Goal: Navigation & Orientation: Find specific page/section

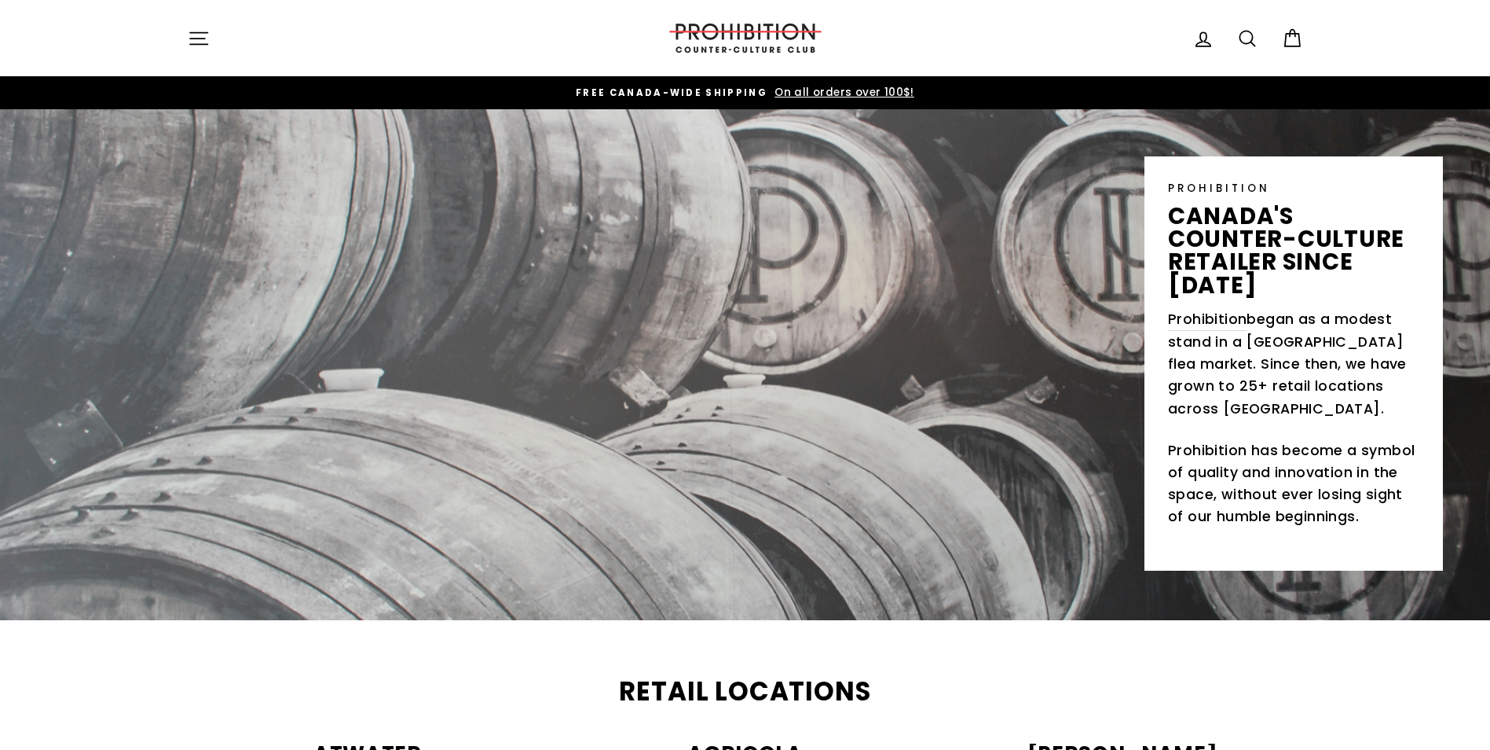
click at [1193, 41] on icon at bounding box center [1204, 39] width 22 height 22
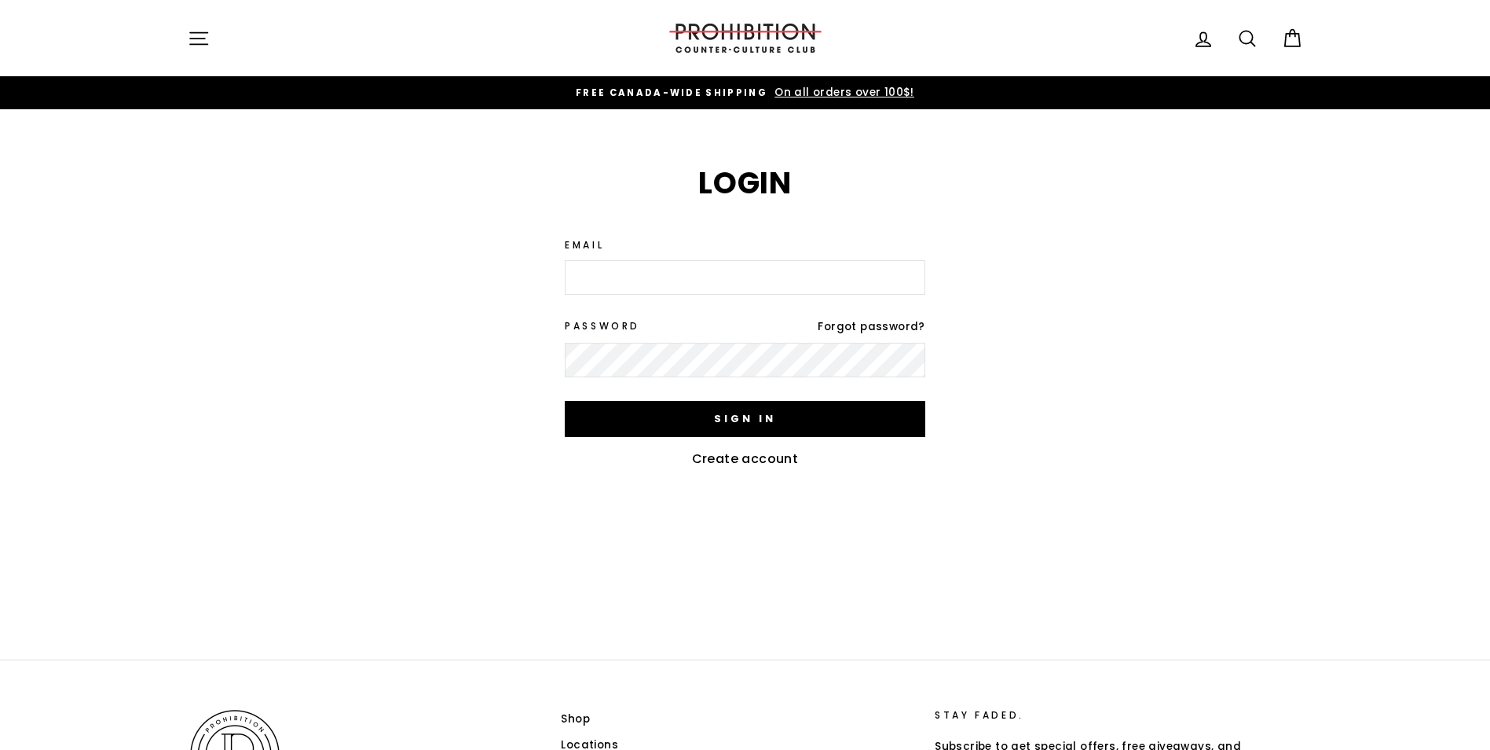
drag, startPoint x: 170, startPoint y: 19, endPoint x: 196, endPoint y: 51, distance: 40.9
click at [171, 19] on div "Site navigation Log in Search Cart" at bounding box center [745, 38] width 1179 height 45
click at [196, 51] on button "Site navigation" at bounding box center [198, 38] width 41 height 34
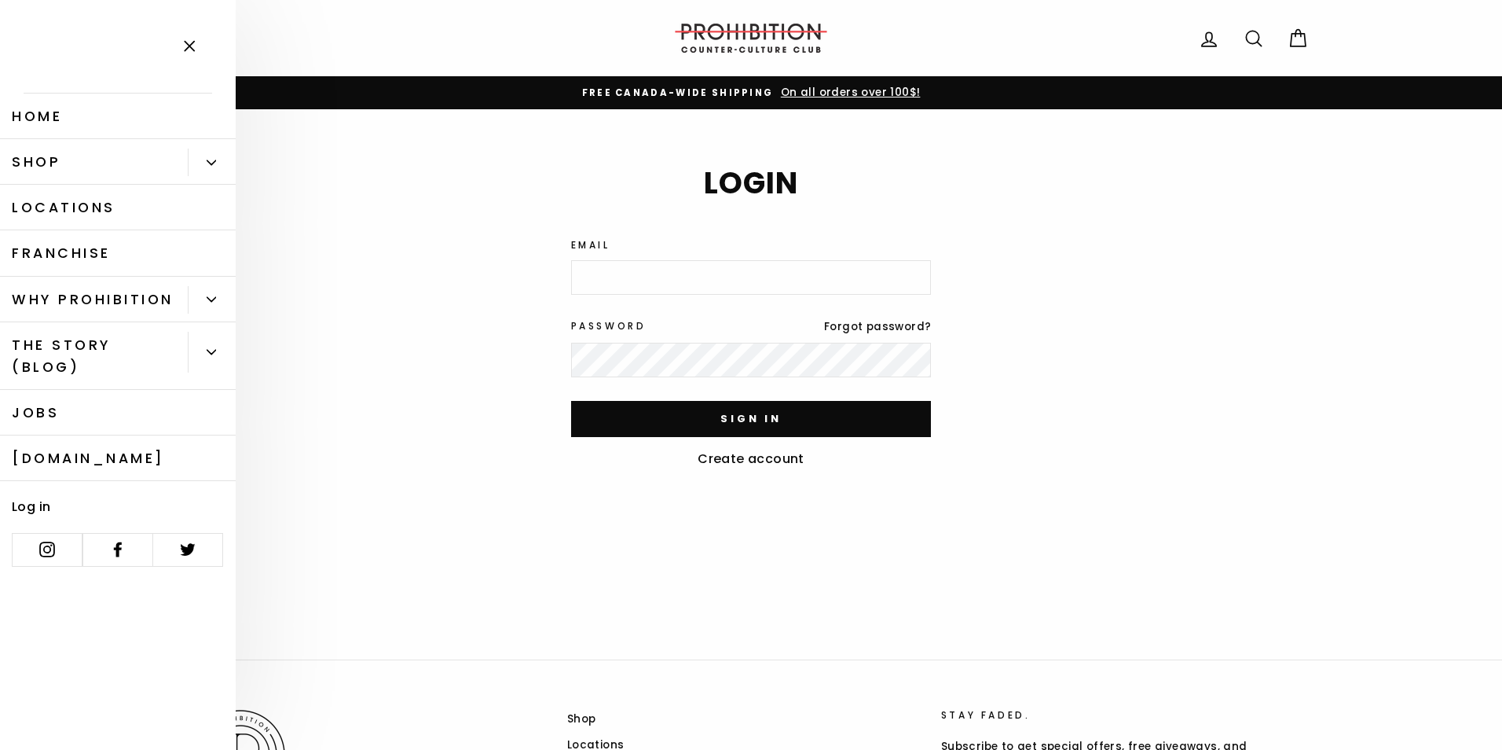
click at [209, 156] on button "Primary" at bounding box center [212, 161] width 48 height 27
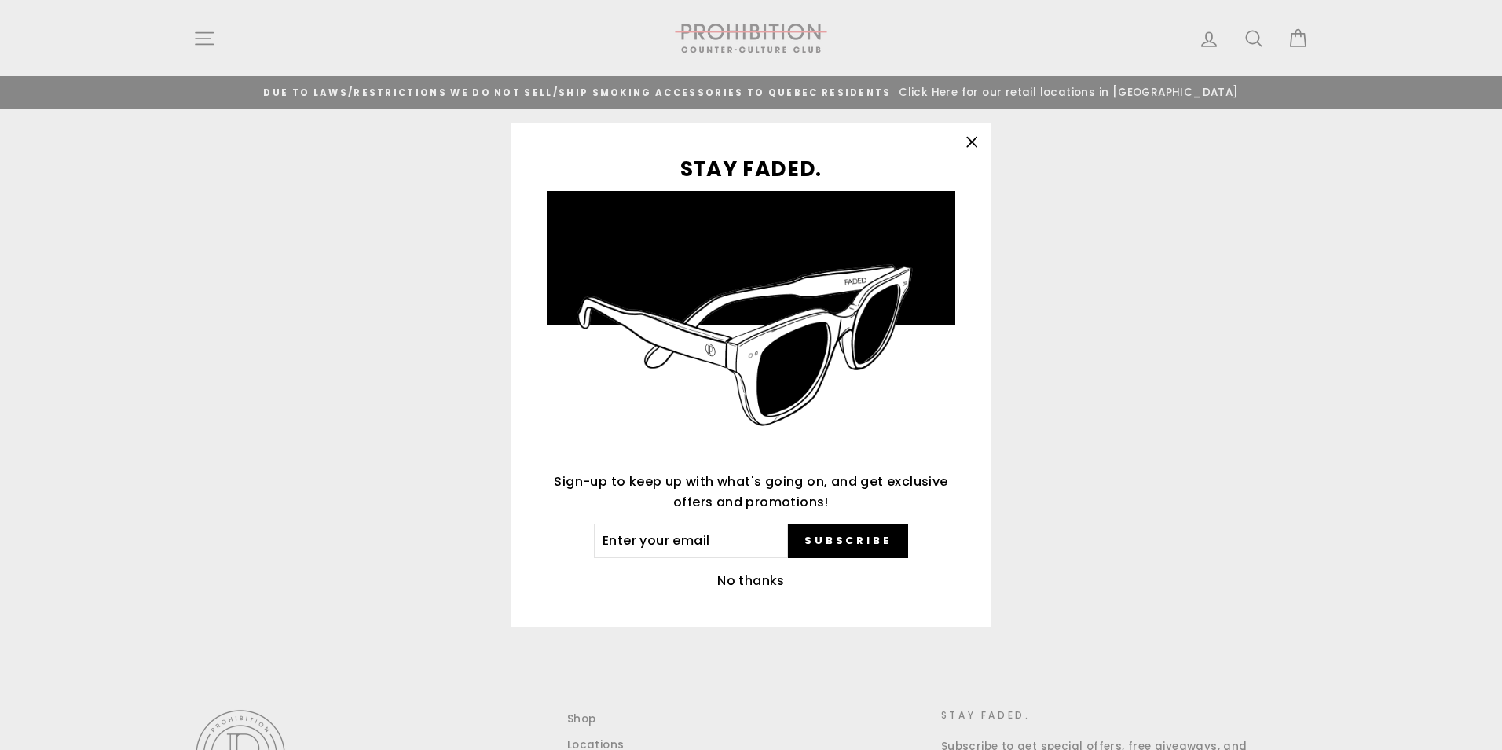
click at [975, 140] on icon "button" at bounding box center [972, 142] width 22 height 22
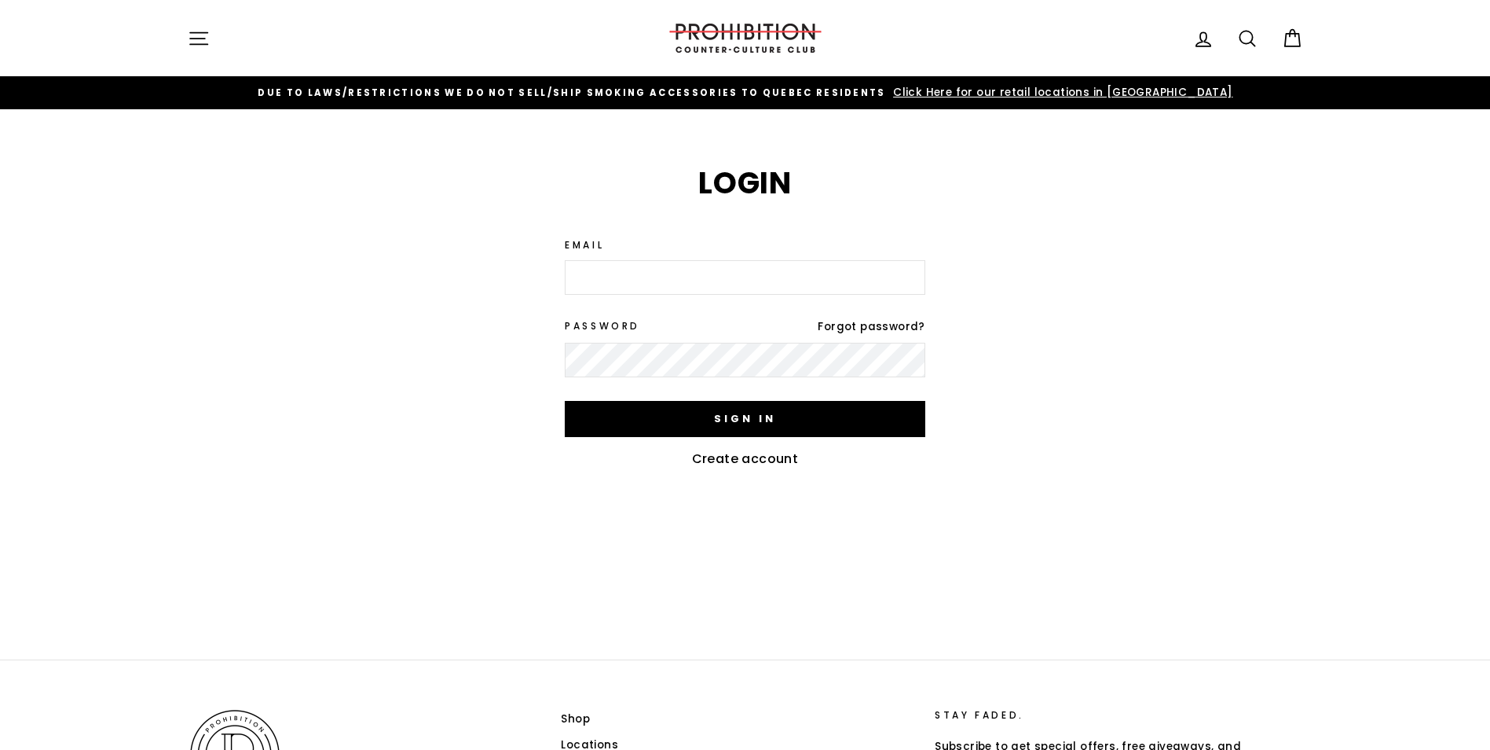
click at [201, 46] on body "Skip to content Close menu Home Shop" at bounding box center [745, 525] width 1490 height 1050
click at [206, 46] on icon "button" at bounding box center [199, 38] width 22 height 22
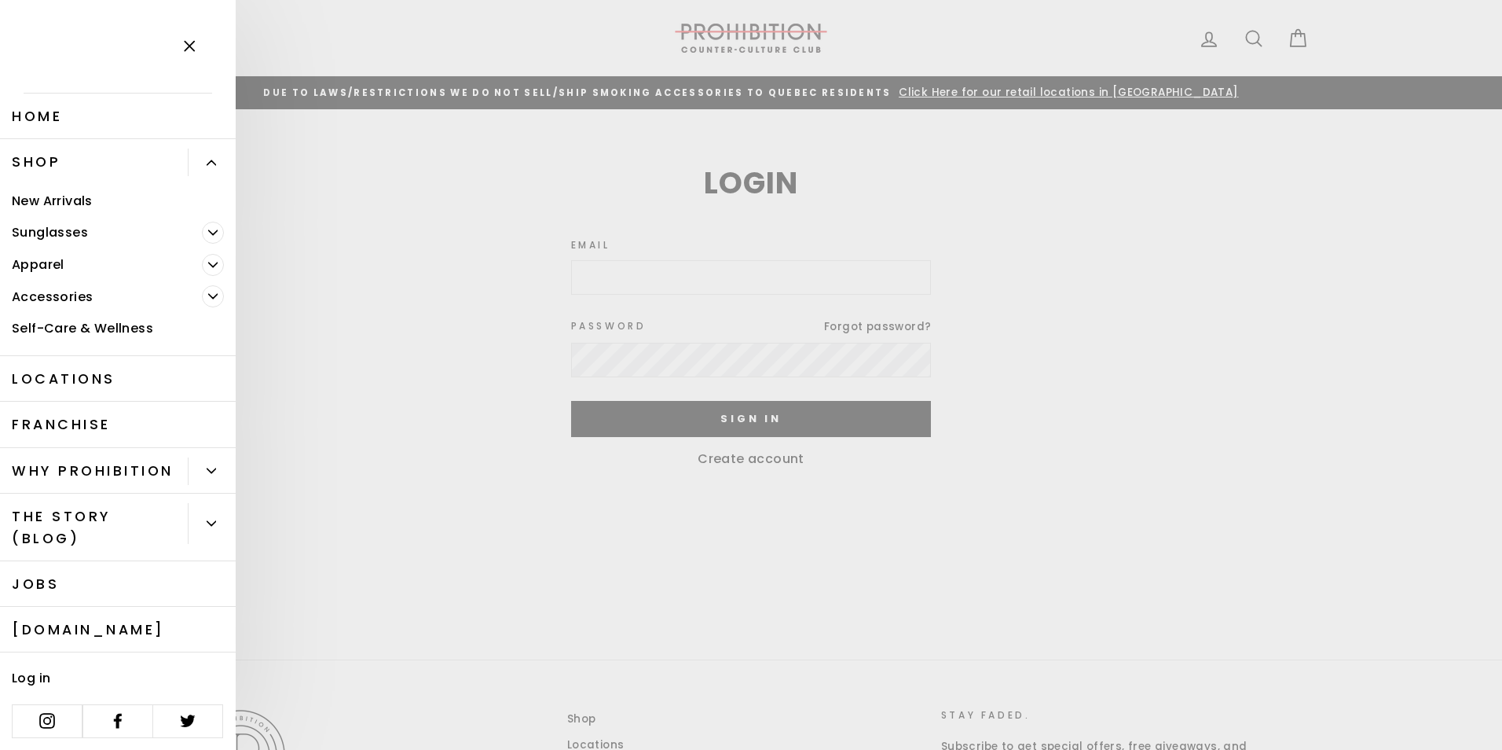
click at [202, 287] on span "Primary" at bounding box center [213, 296] width 22 height 22
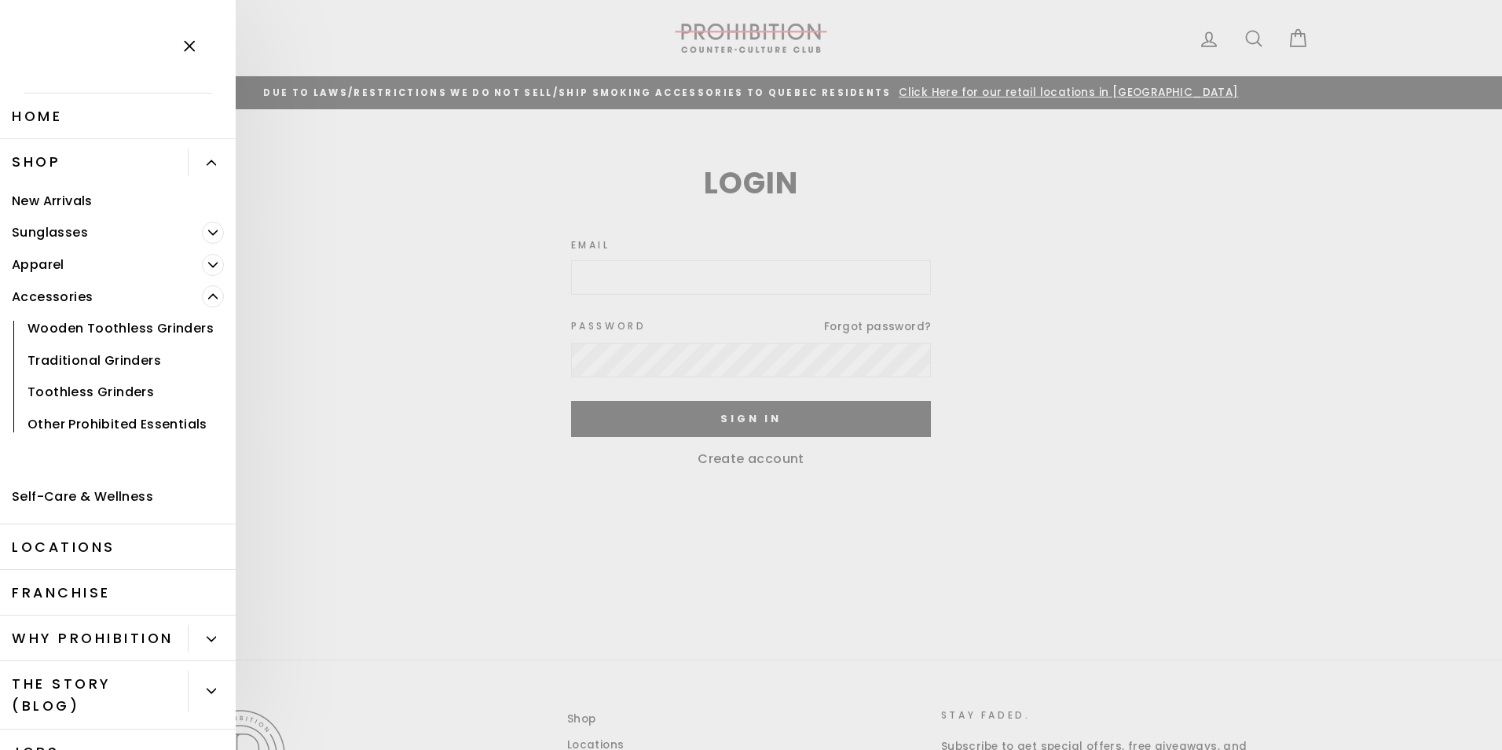
click at [208, 262] on icon "Primary" at bounding box center [212, 264] width 9 height 9
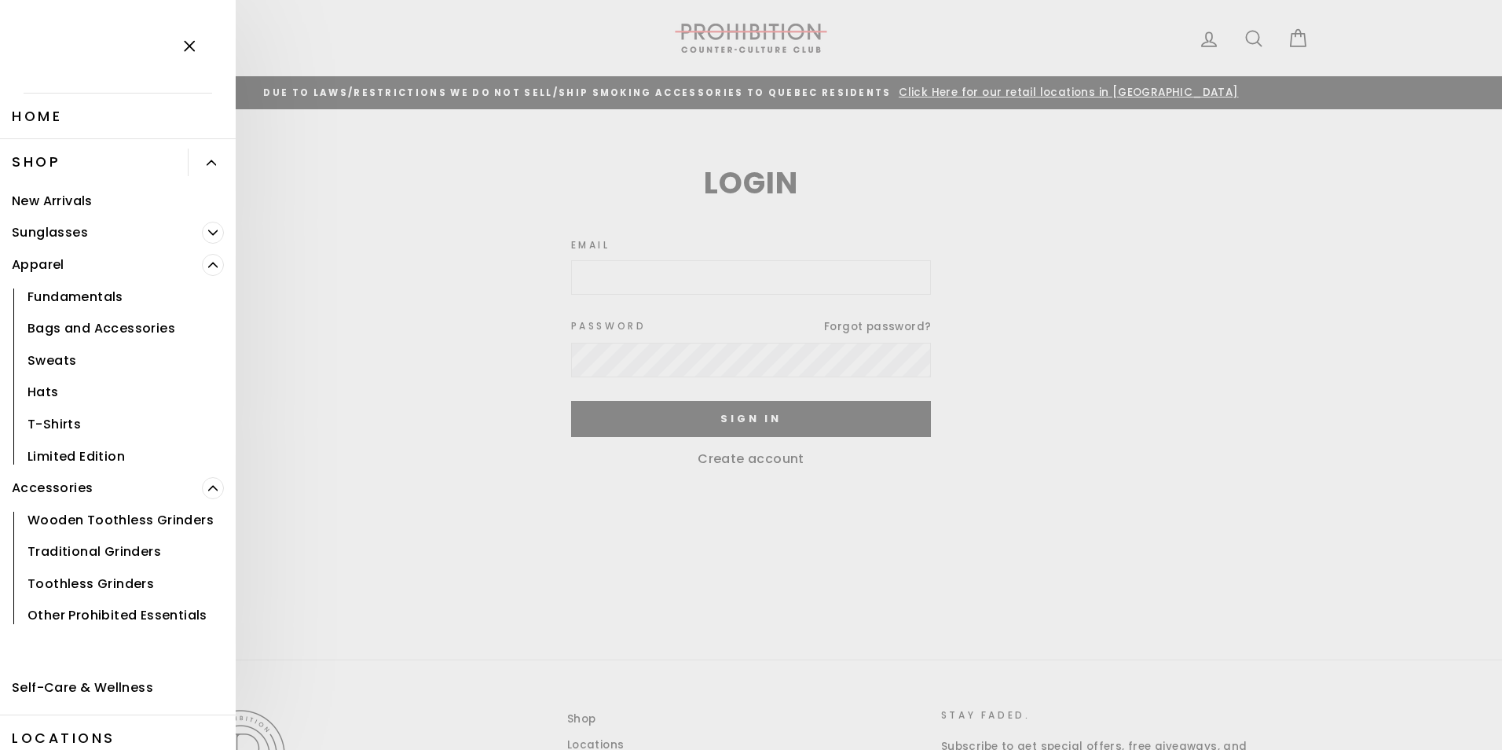
click at [98, 294] on link "Fundamentals" at bounding box center [118, 296] width 236 height 32
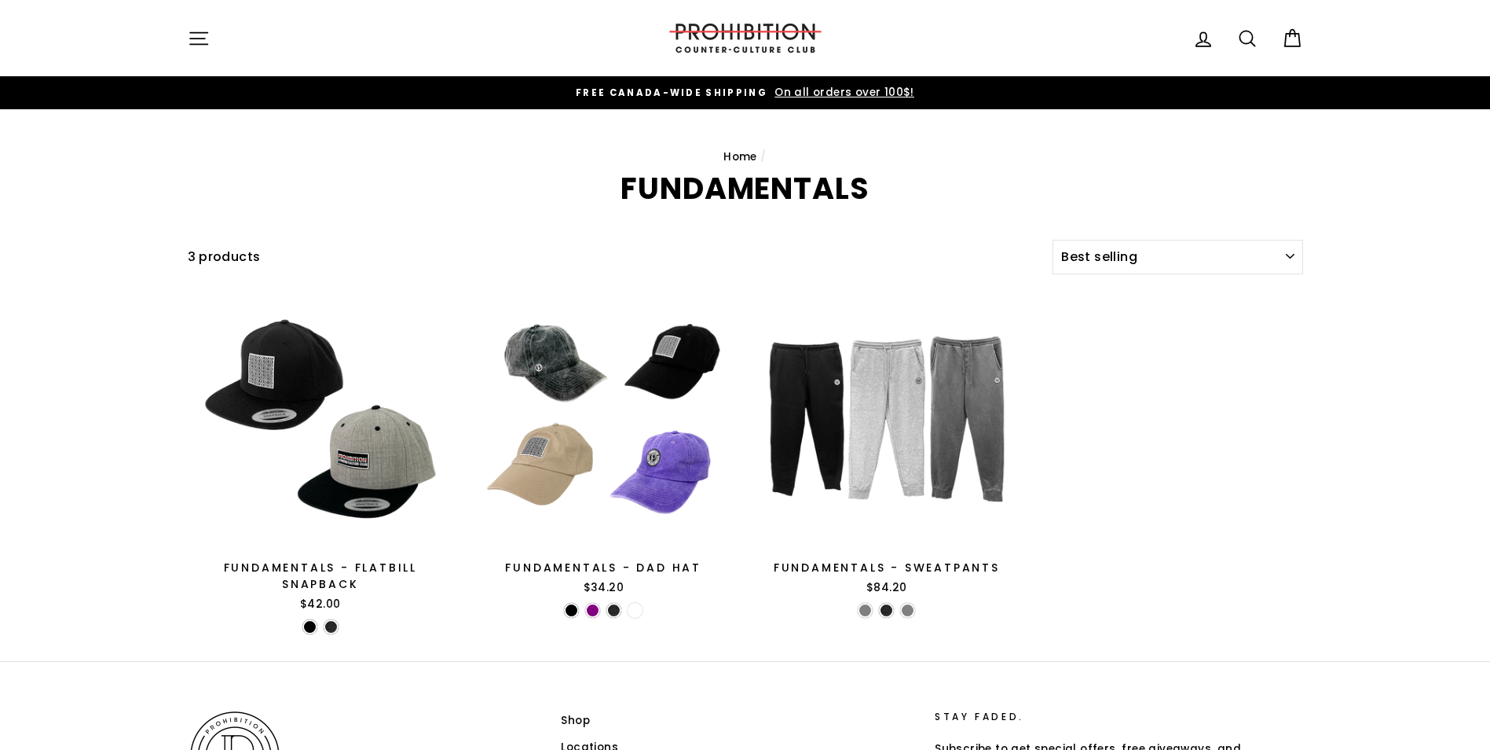
select select "best-selling"
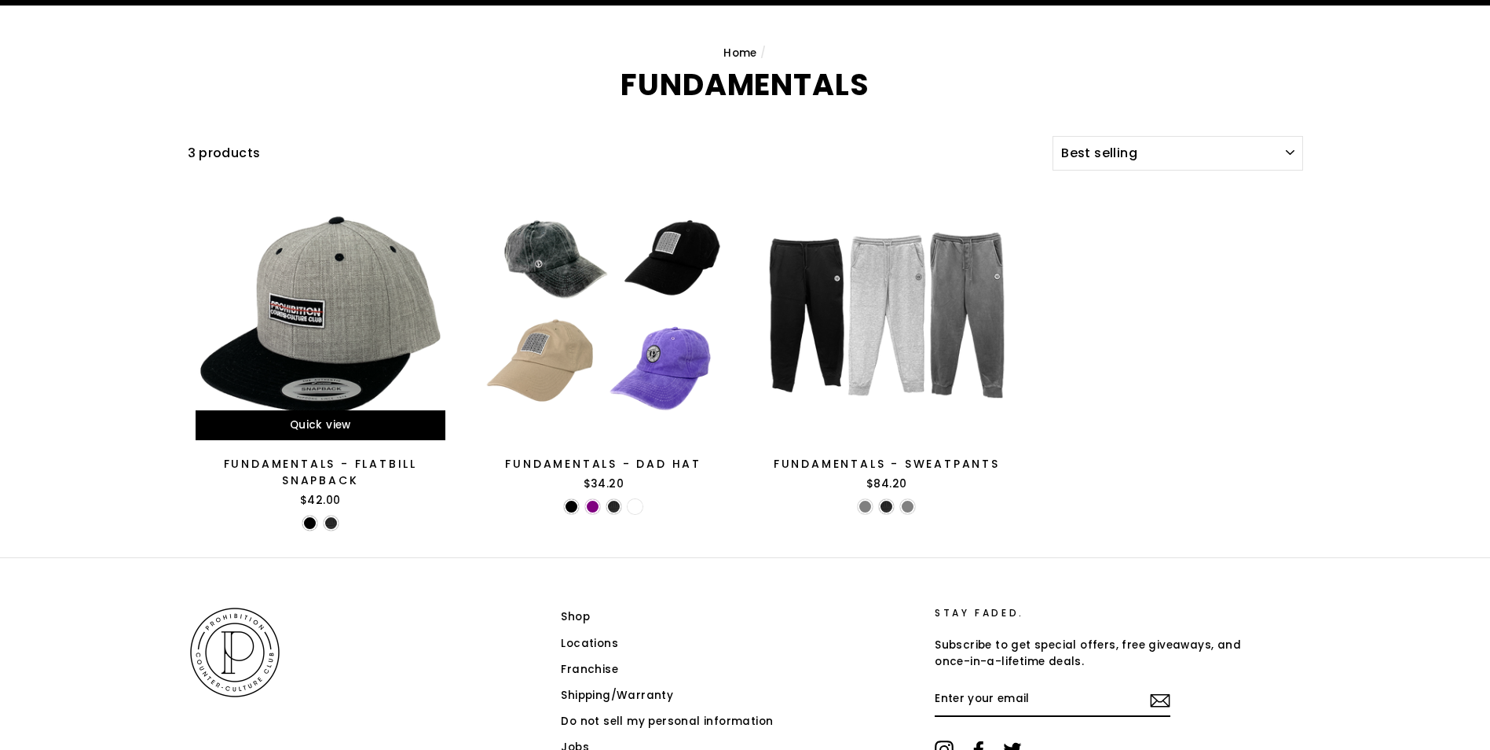
scroll to position [199, 0]
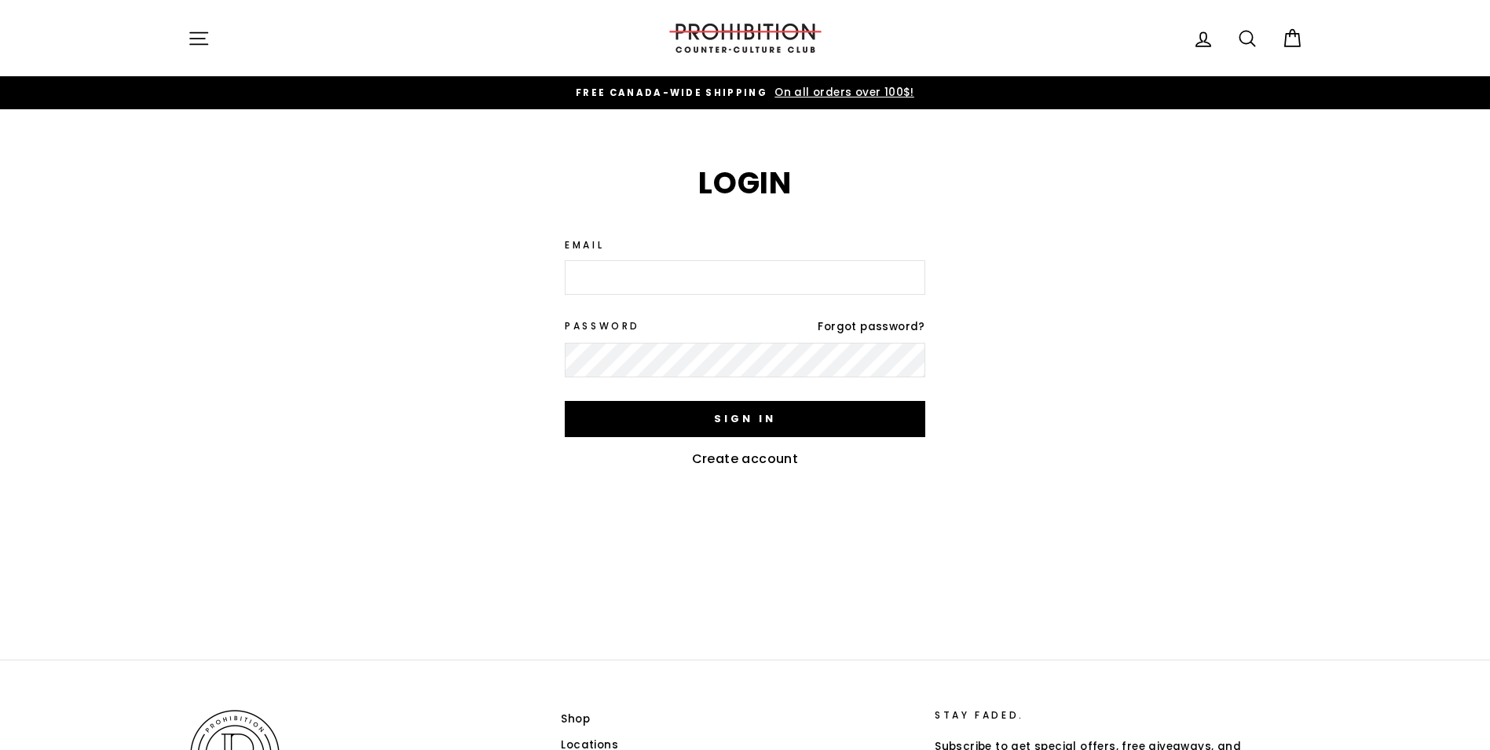
click at [218, 34] on button "Site navigation" at bounding box center [198, 38] width 41 height 34
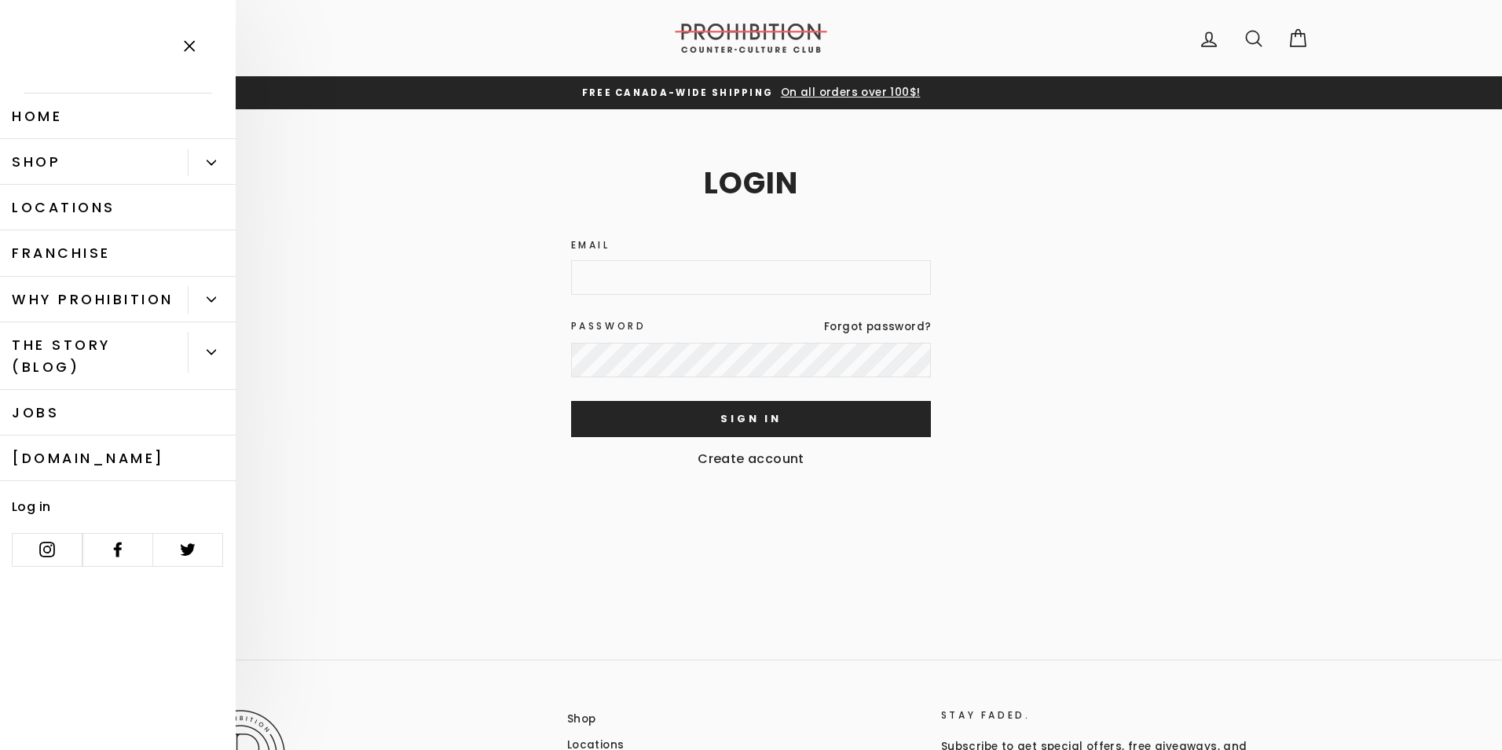
click at [201, 293] on button "Primary" at bounding box center [212, 299] width 48 height 27
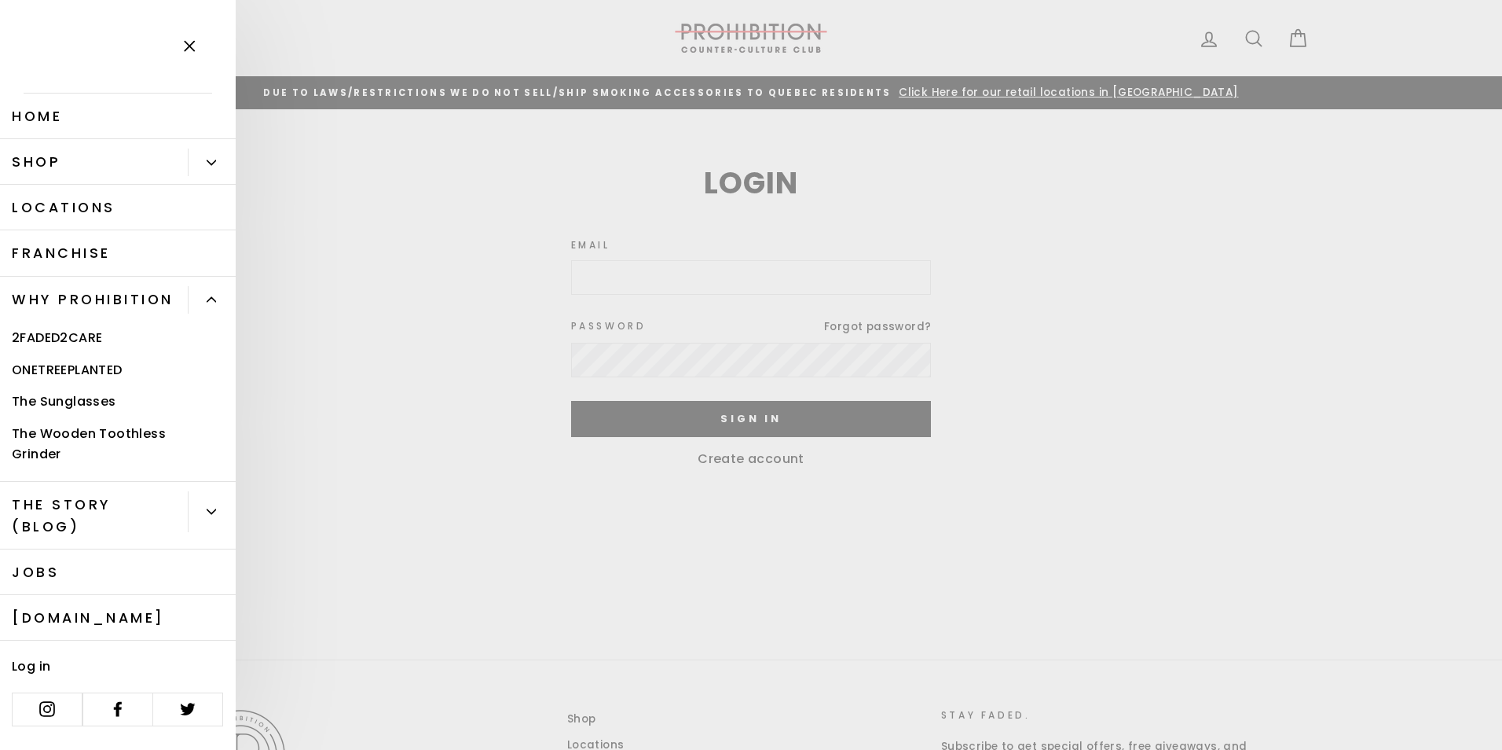
click at [201, 163] on button "Primary" at bounding box center [212, 161] width 48 height 27
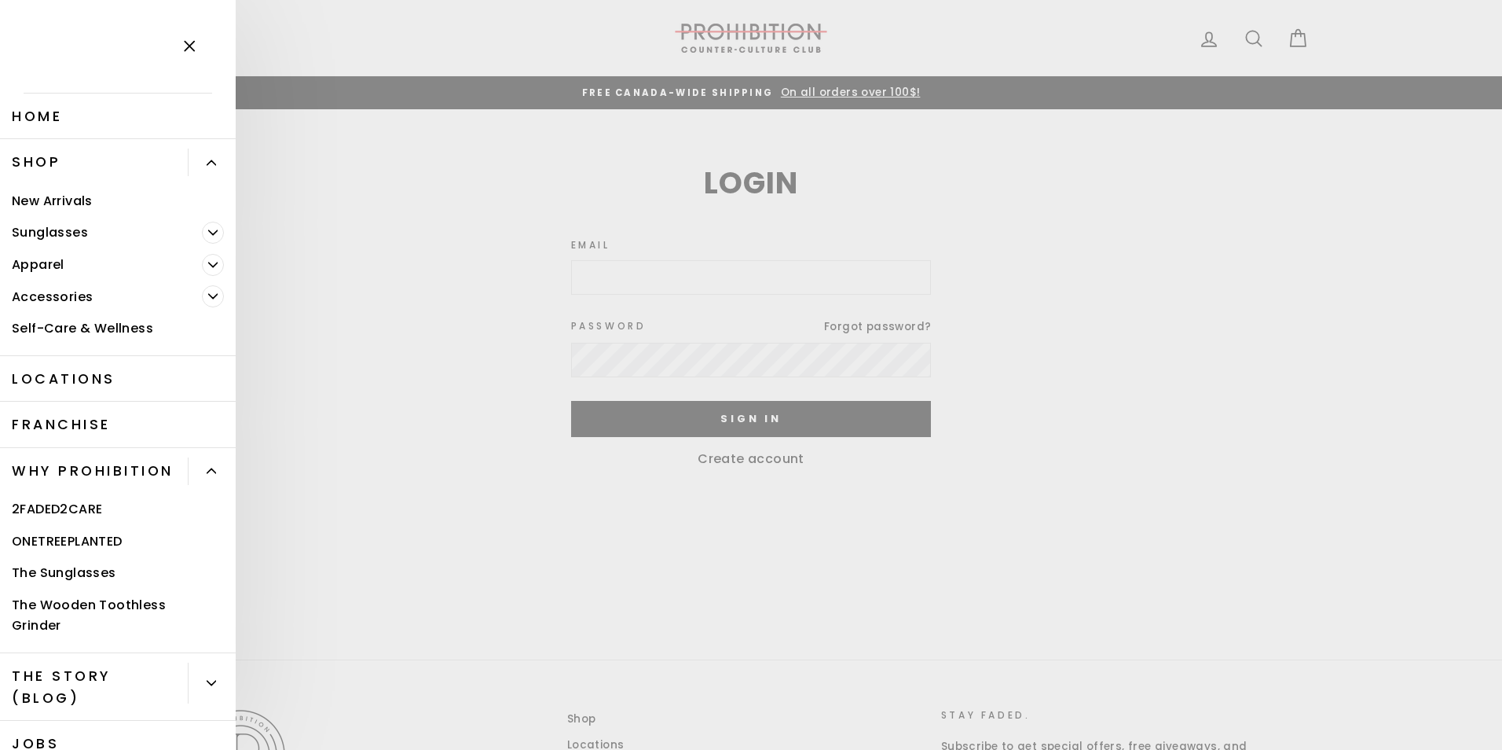
click at [209, 297] on icon "Primary" at bounding box center [213, 297] width 9 height 4
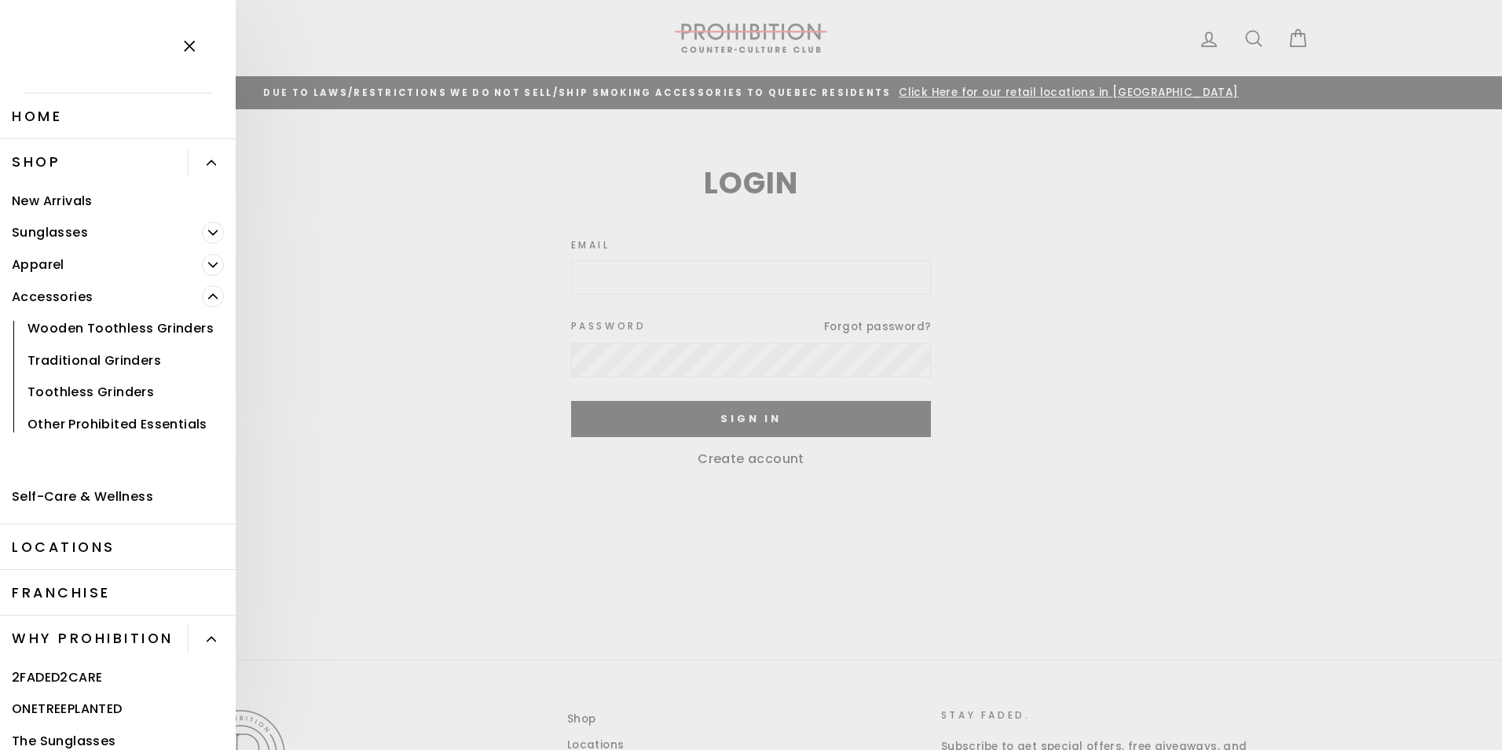
click at [78, 440] on link "Other Prohibited Essentials" at bounding box center [118, 424] width 236 height 32
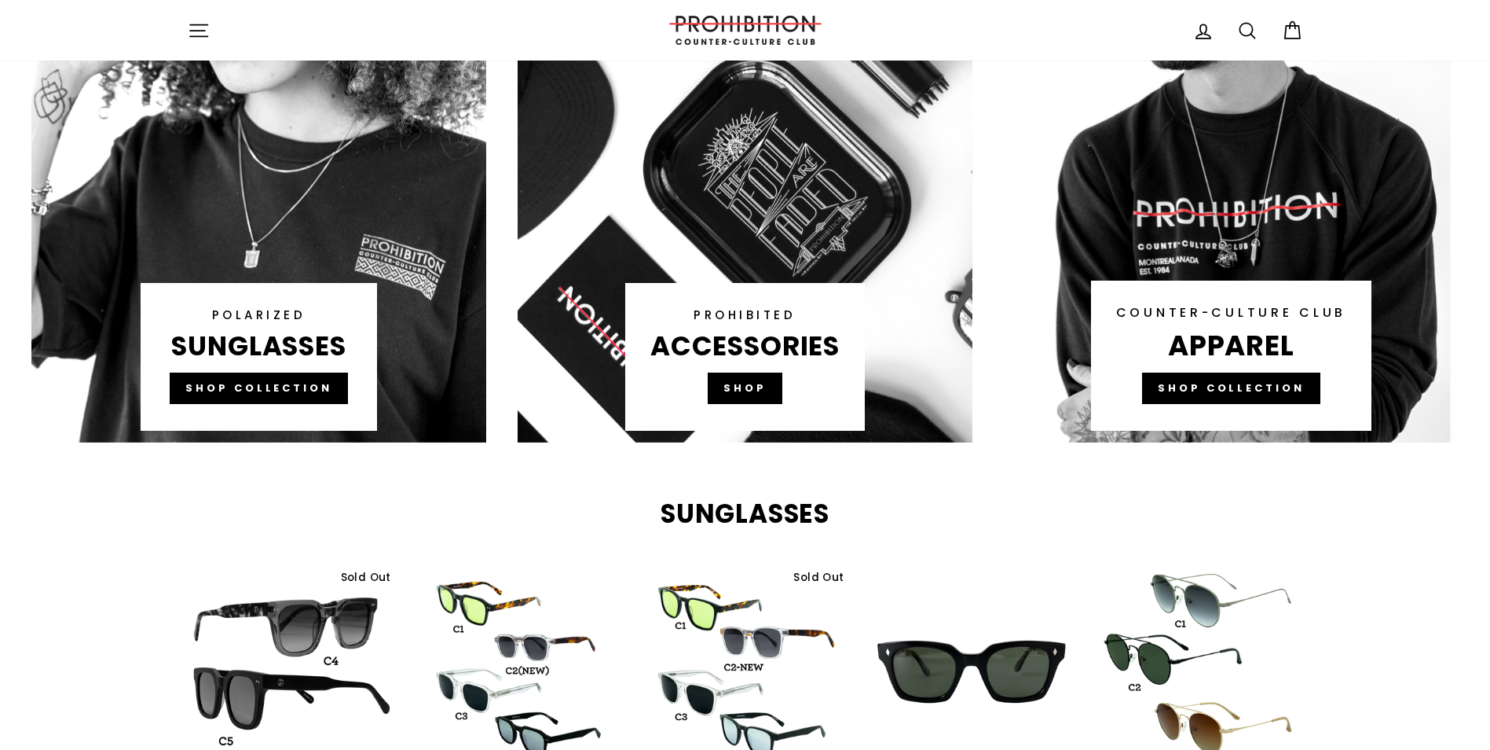
scroll to position [786, 0]
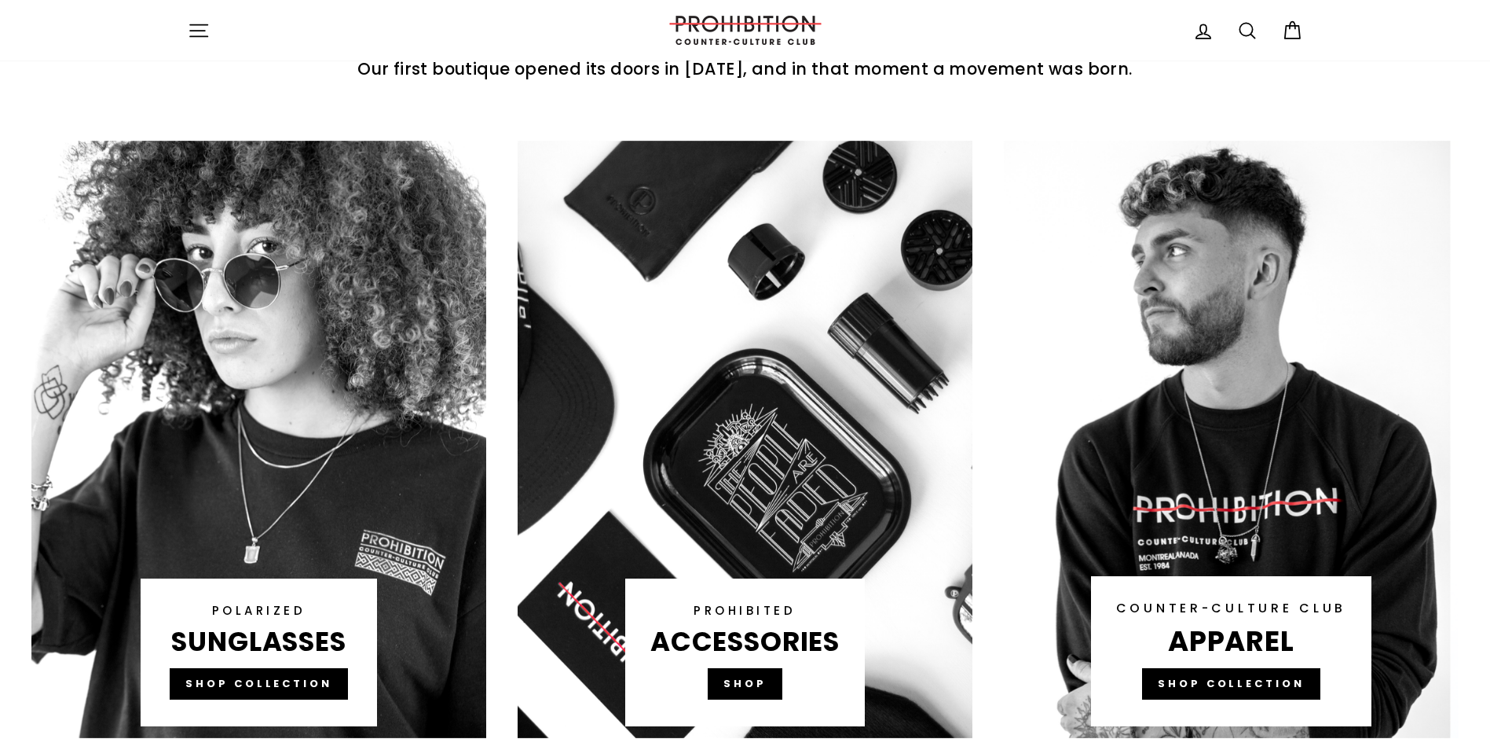
click at [742, 678] on link at bounding box center [745, 439] width 455 height 597
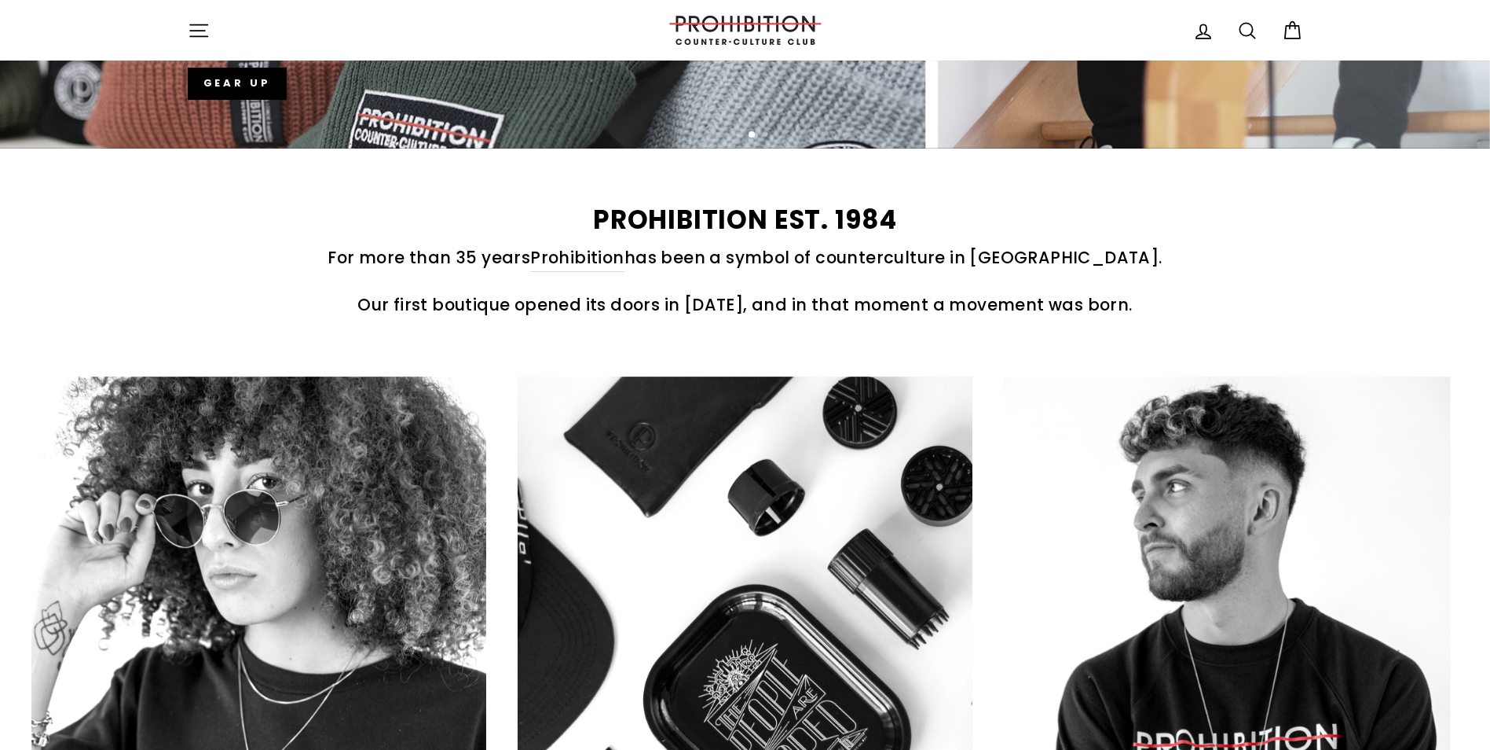
scroll to position [1021, 0]
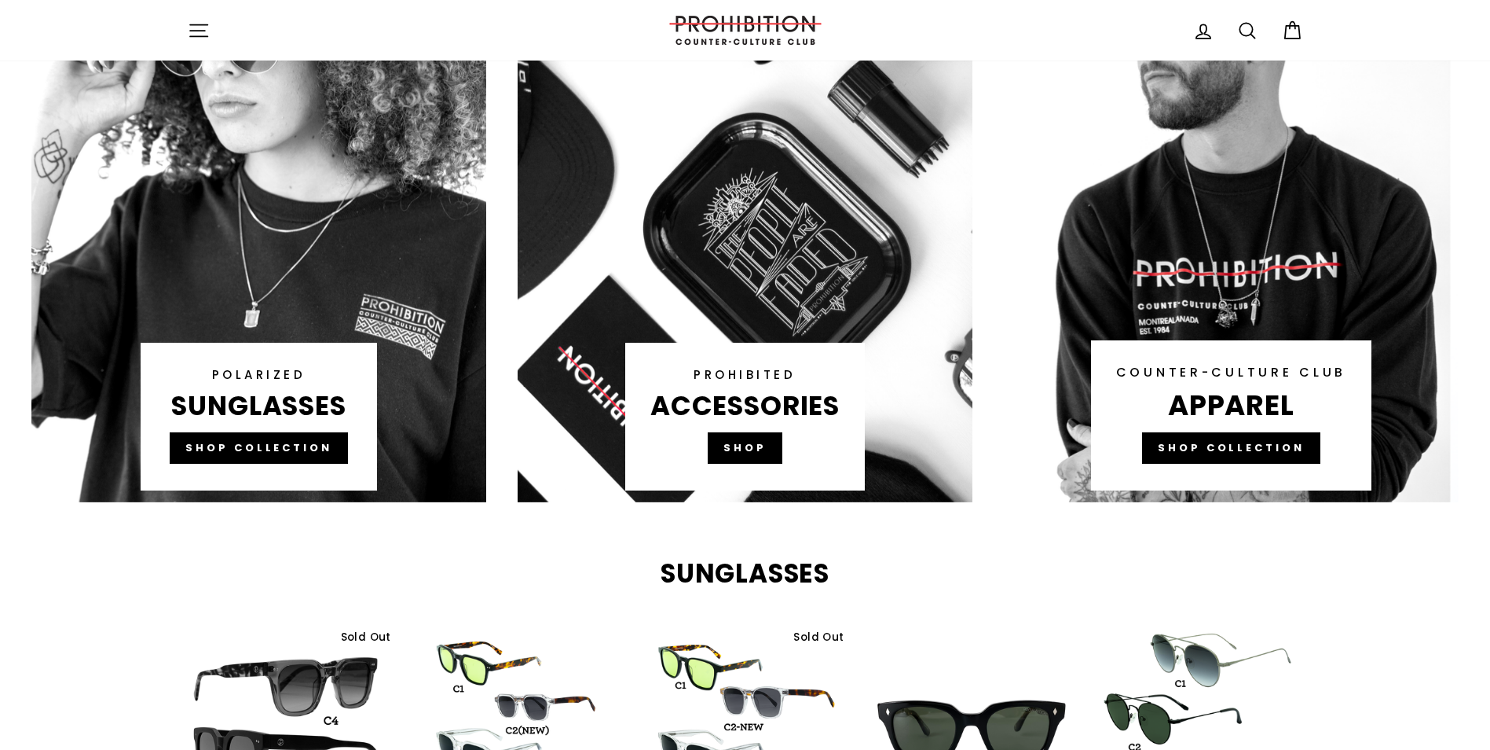
click at [764, 448] on link at bounding box center [745, 203] width 455 height 597
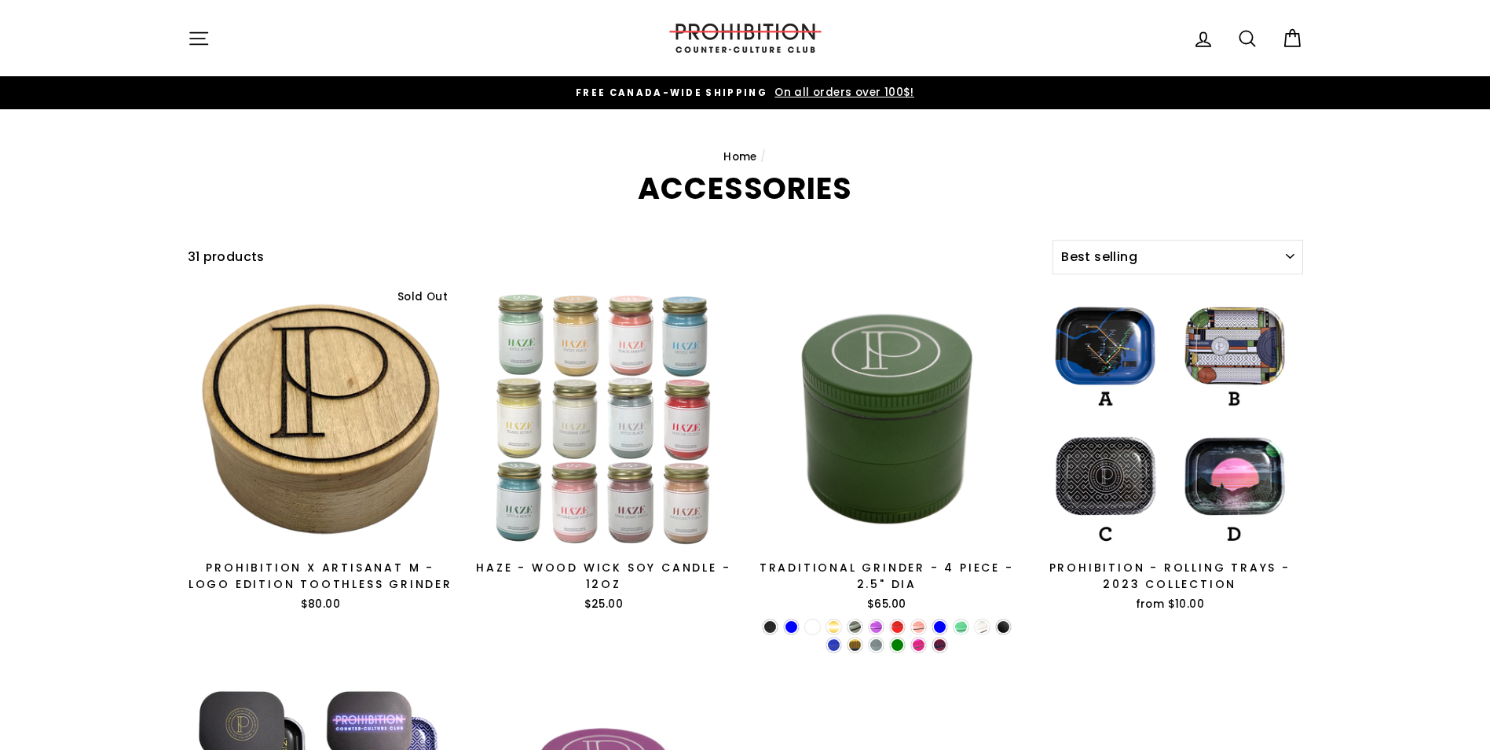
select select "best-selling"
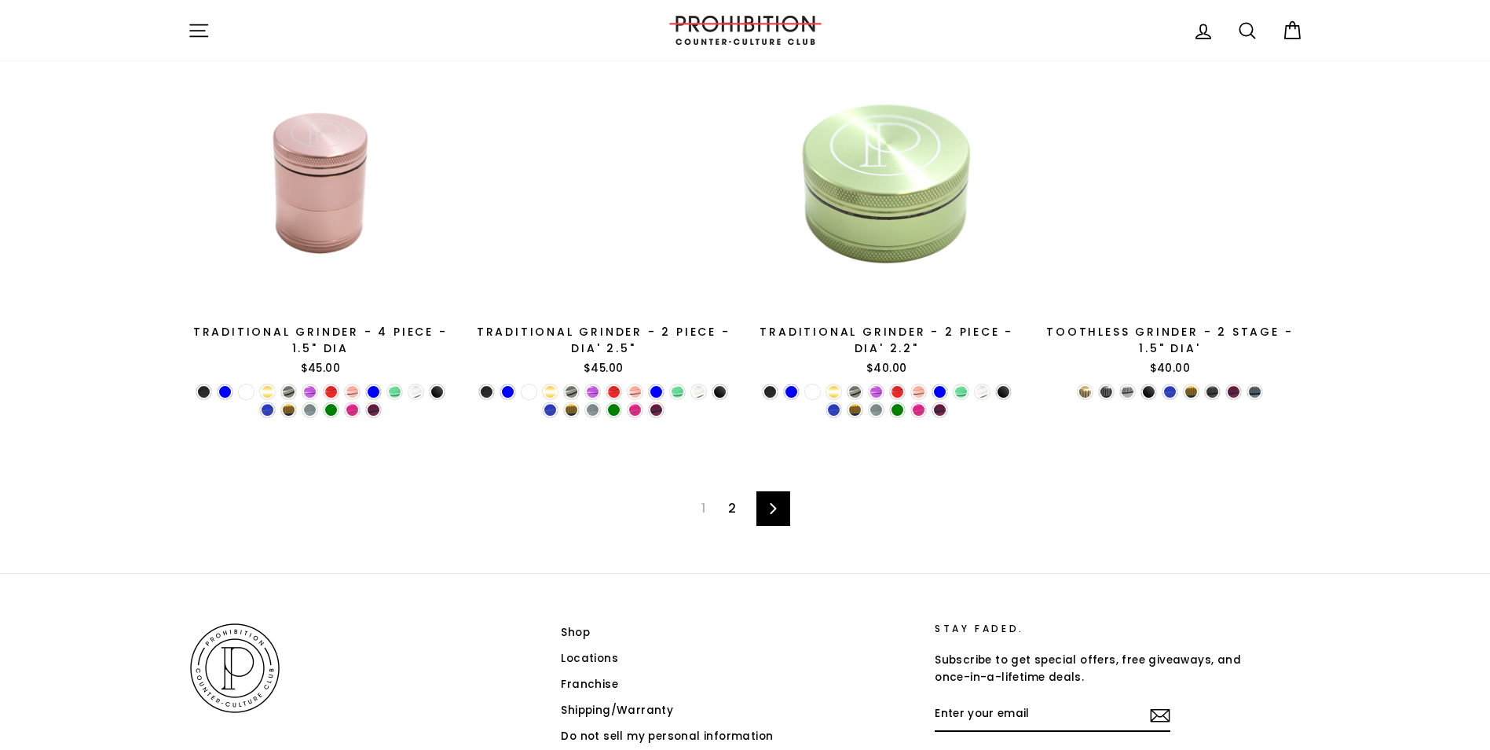
scroll to position [2514, 0]
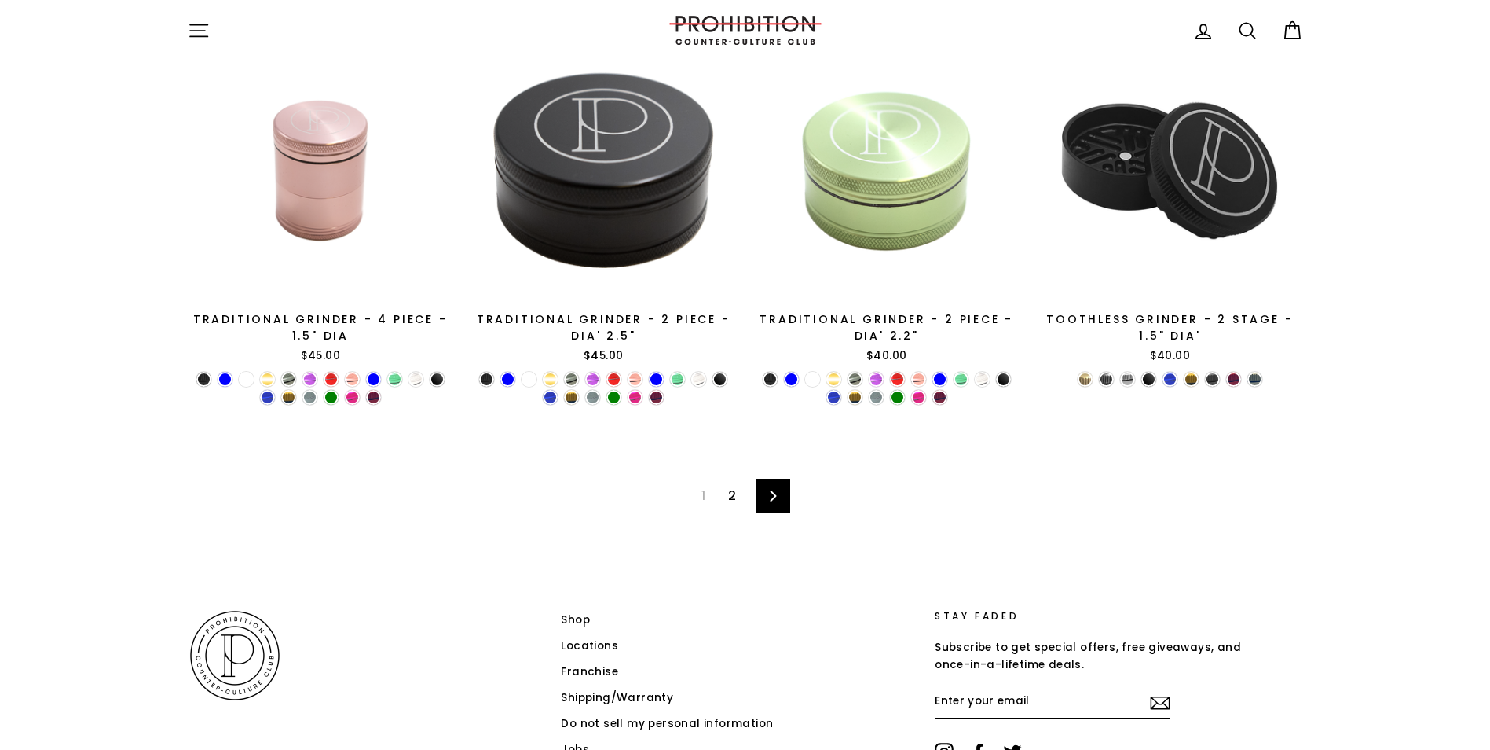
click at [733, 496] on link "2" at bounding box center [732, 495] width 27 height 25
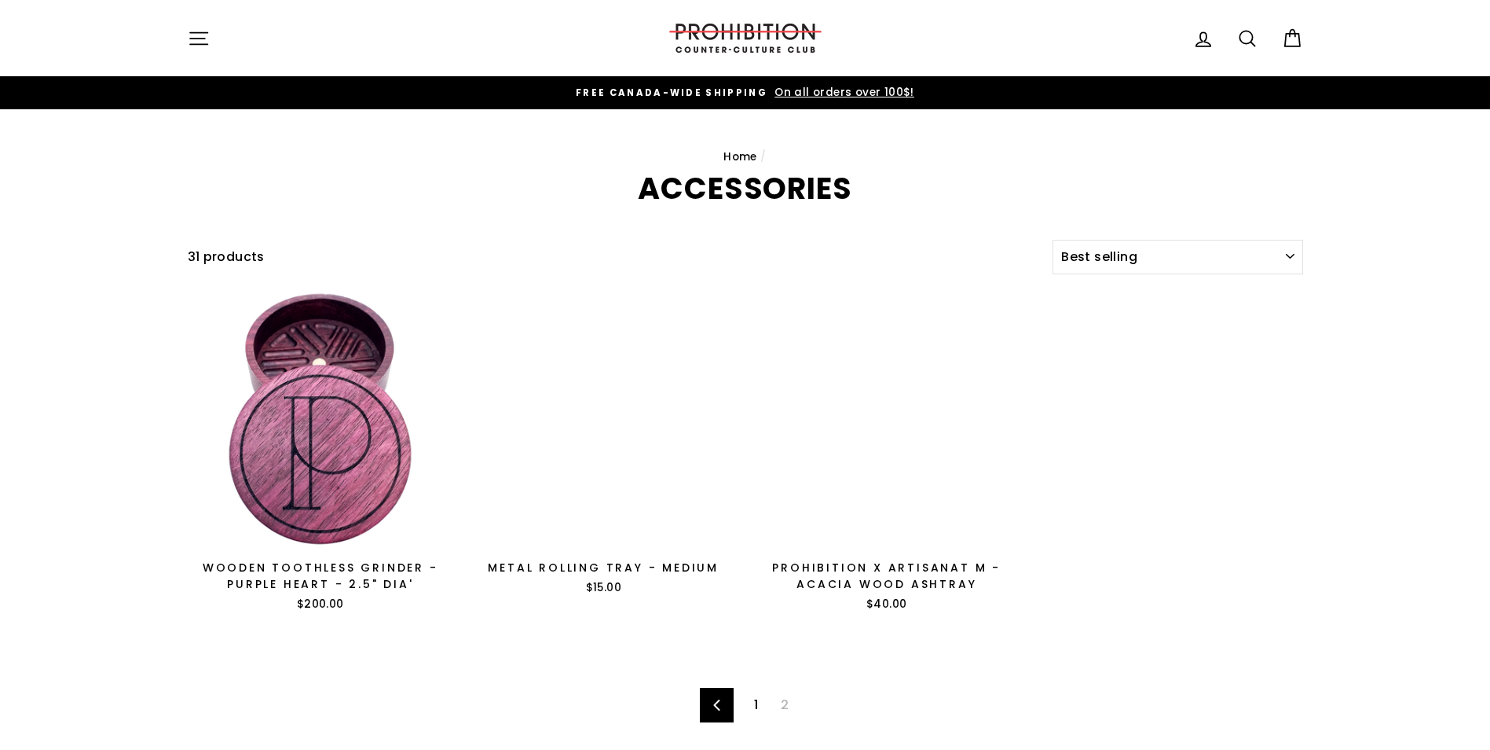
select select "best-selling"
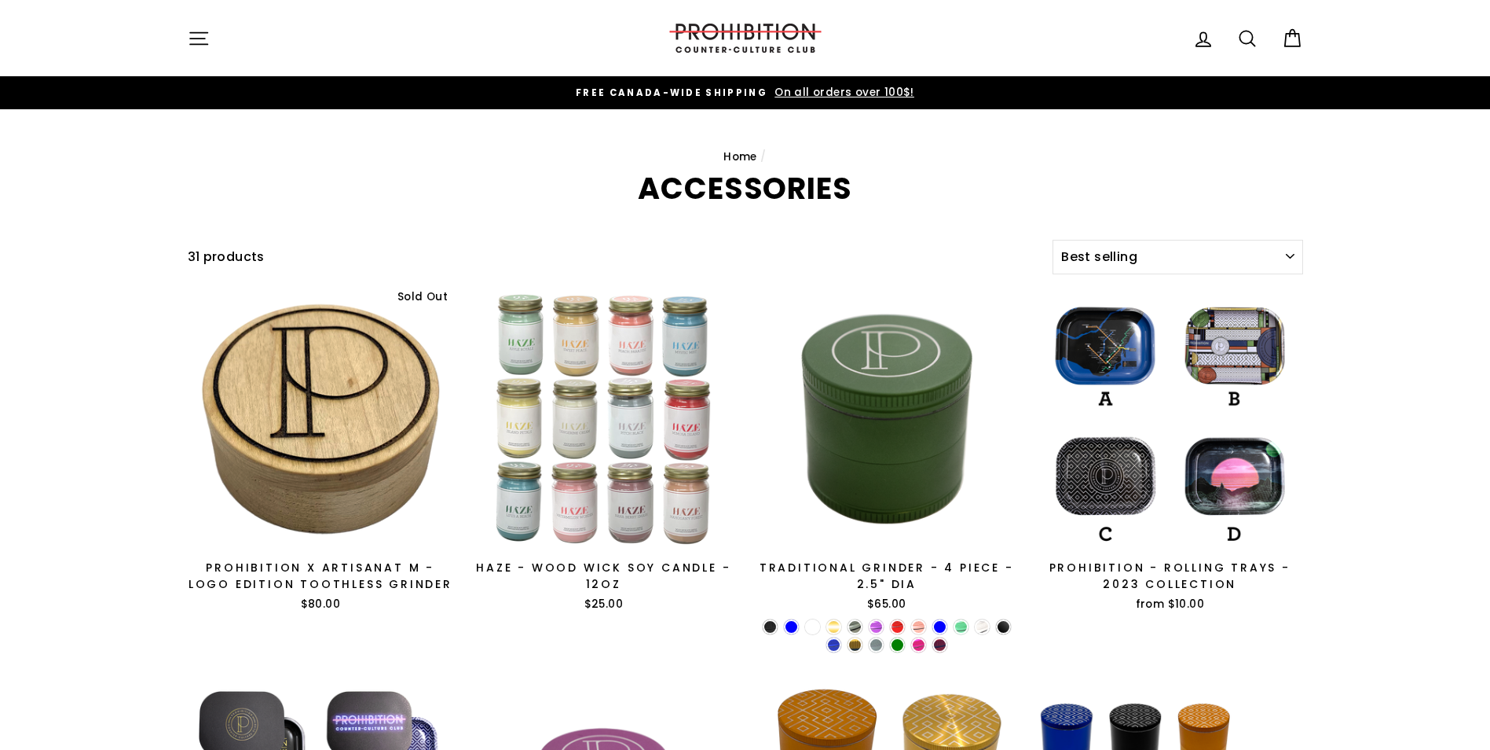
select select "best-selling"
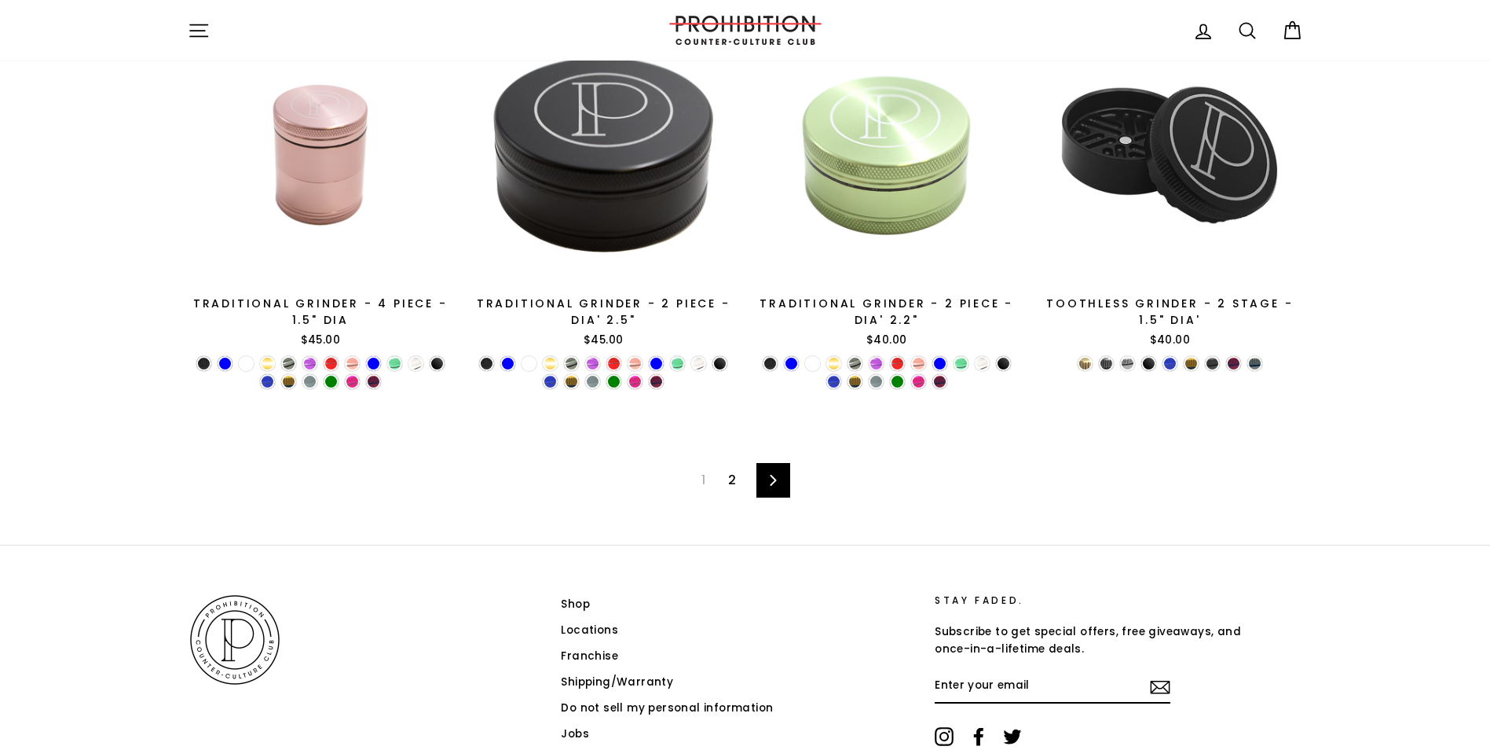
scroll to position [2612, 0]
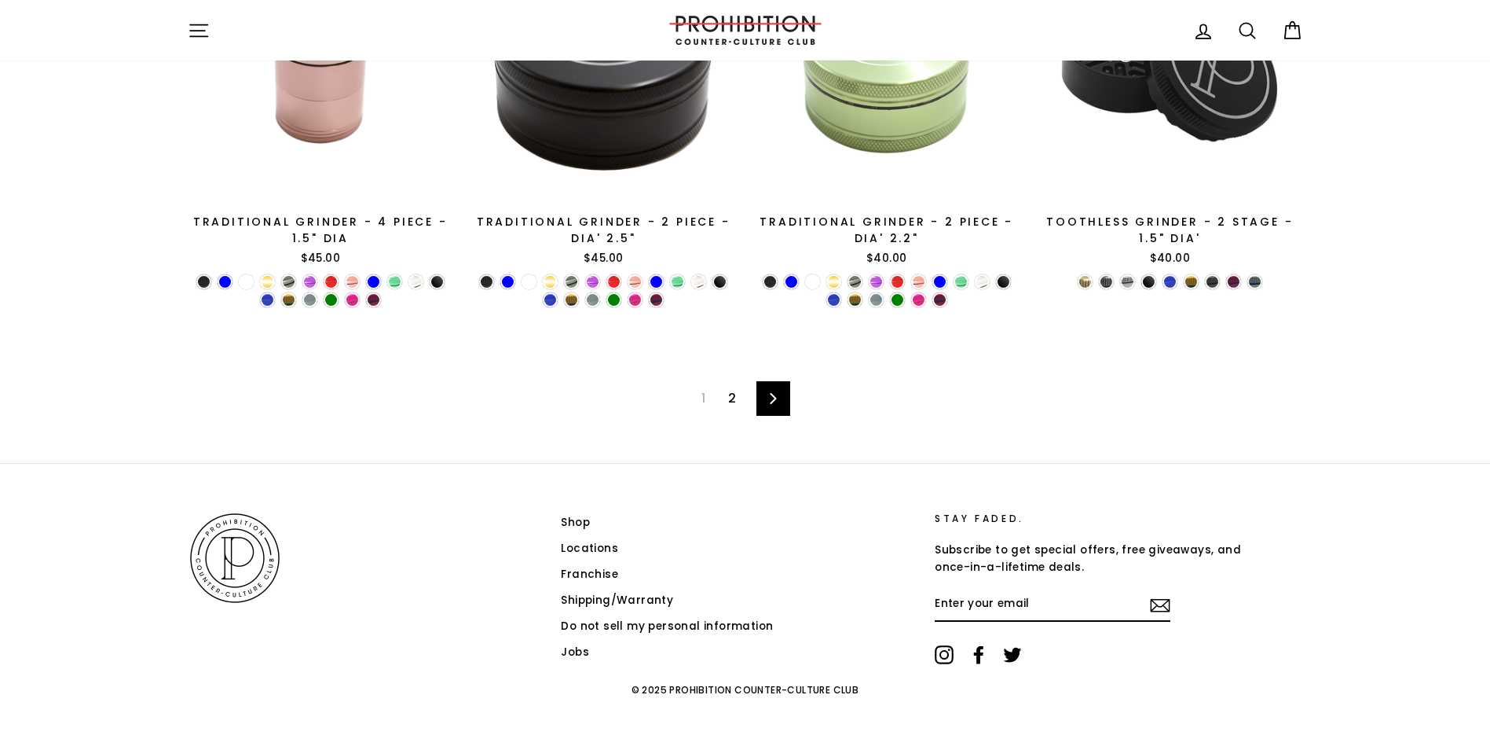
click at [696, 402] on span "1" at bounding box center [703, 398] width 23 height 25
click at [708, 401] on span "1" at bounding box center [703, 398] width 23 height 25
click at [702, 394] on span "1" at bounding box center [703, 398] width 23 height 25
click at [734, 400] on link "2" at bounding box center [732, 398] width 27 height 25
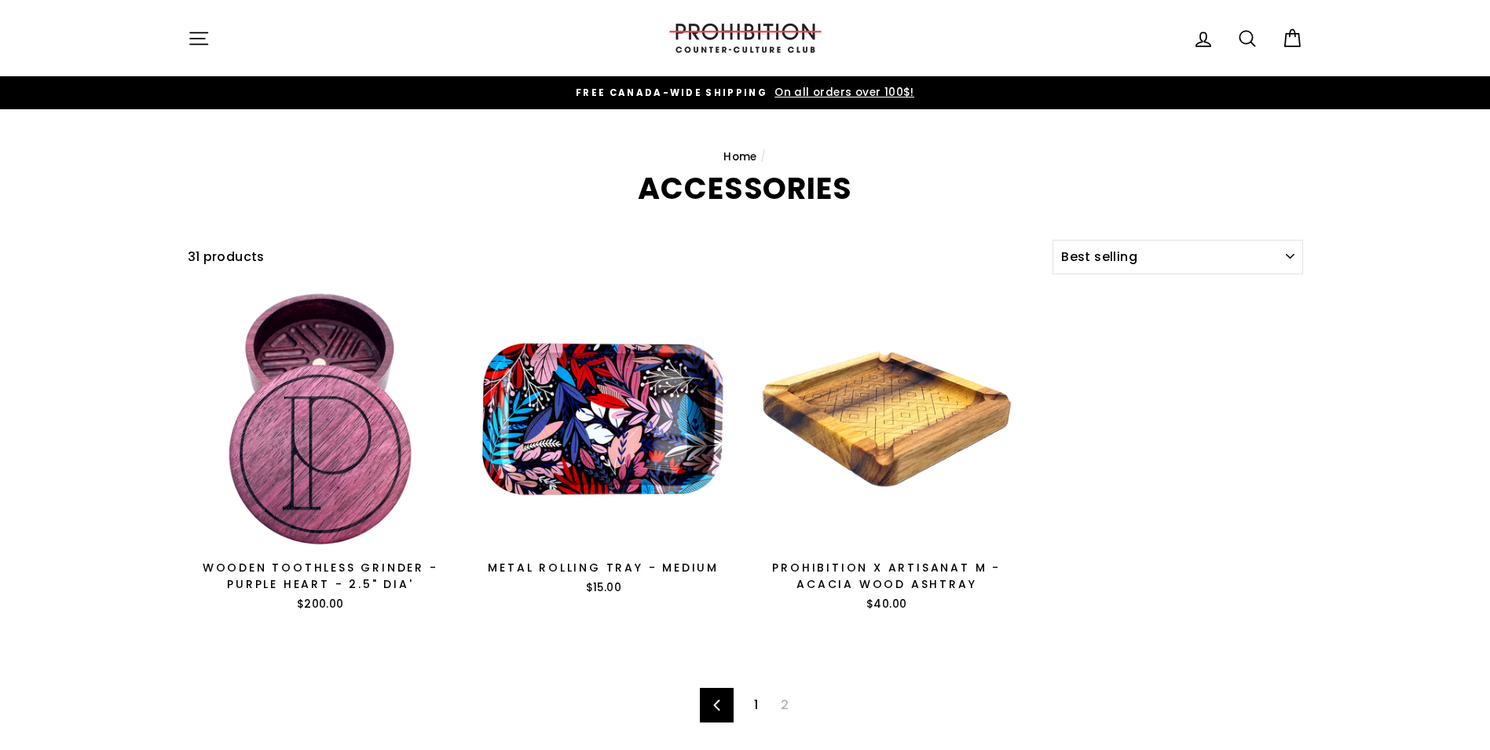
select select "best-selling"
click at [744, 26] on img at bounding box center [745, 38] width 157 height 29
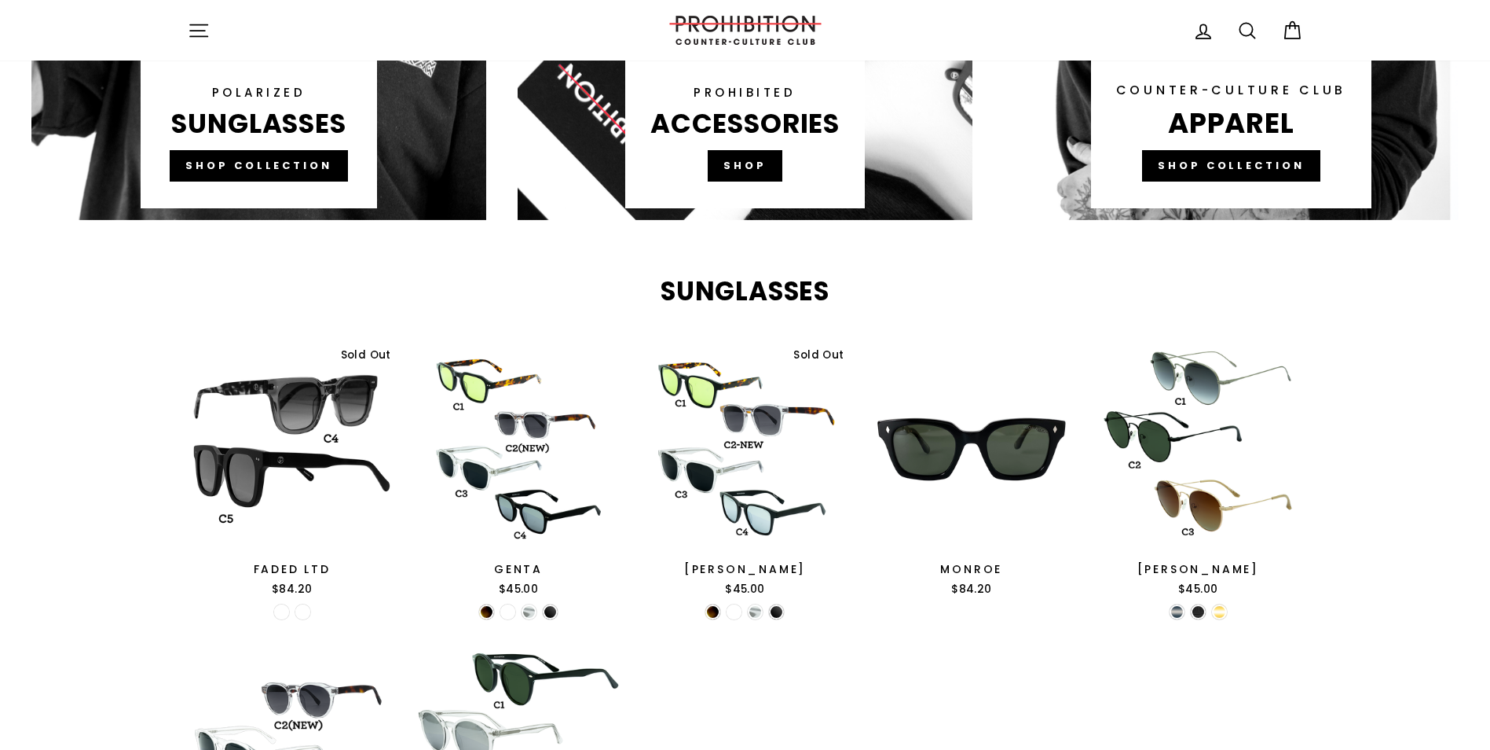
scroll to position [1807, 0]
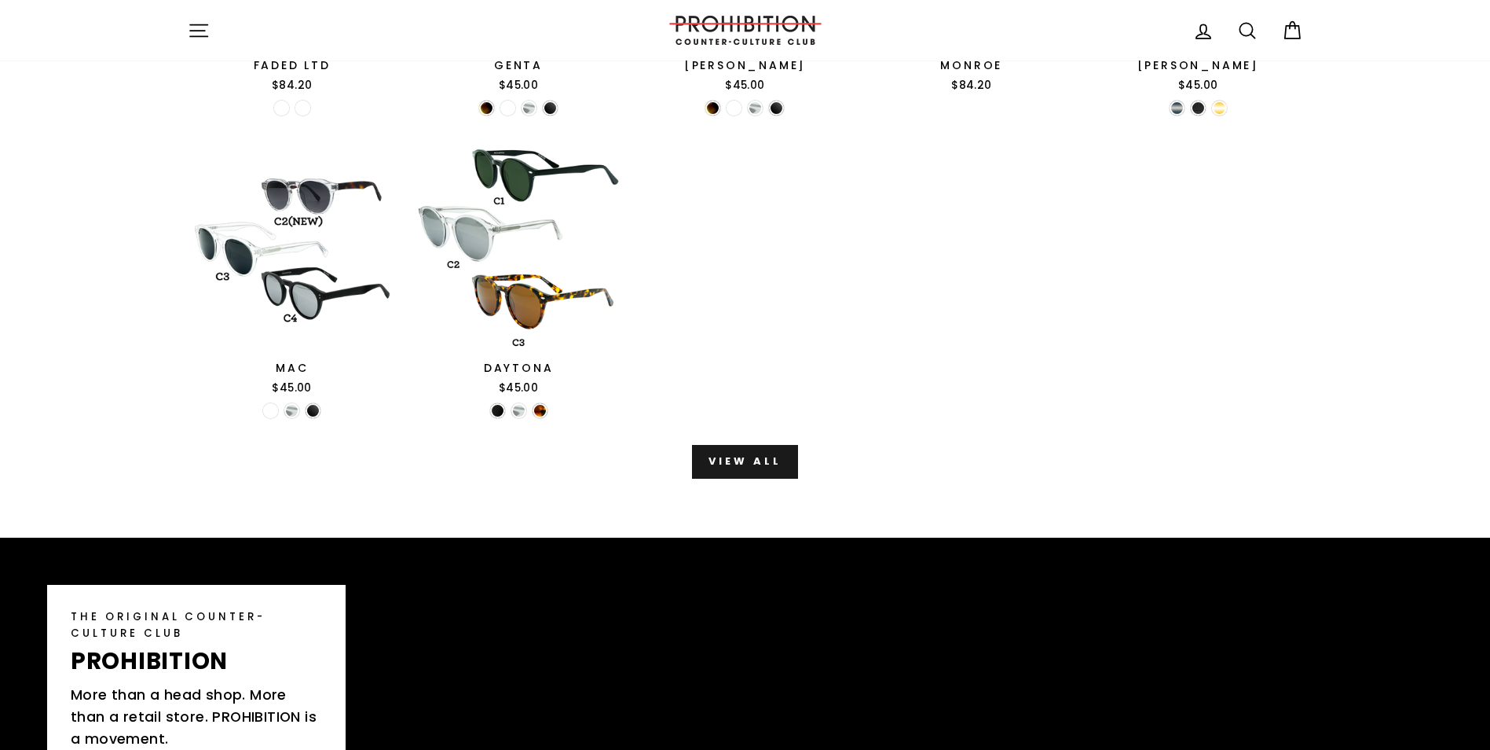
click at [723, 465] on link "View all" at bounding box center [744, 461] width 105 height 33
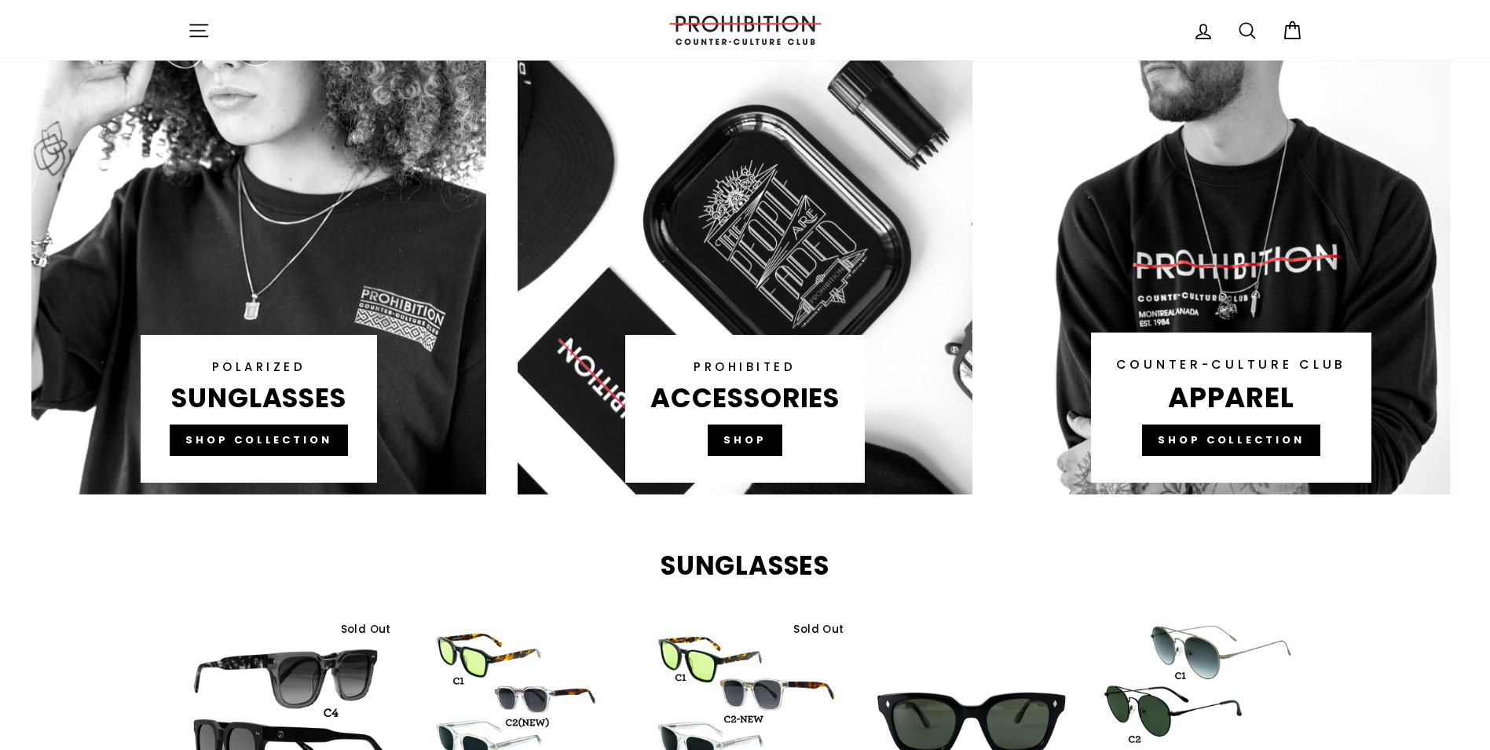
scroll to position [1021, 0]
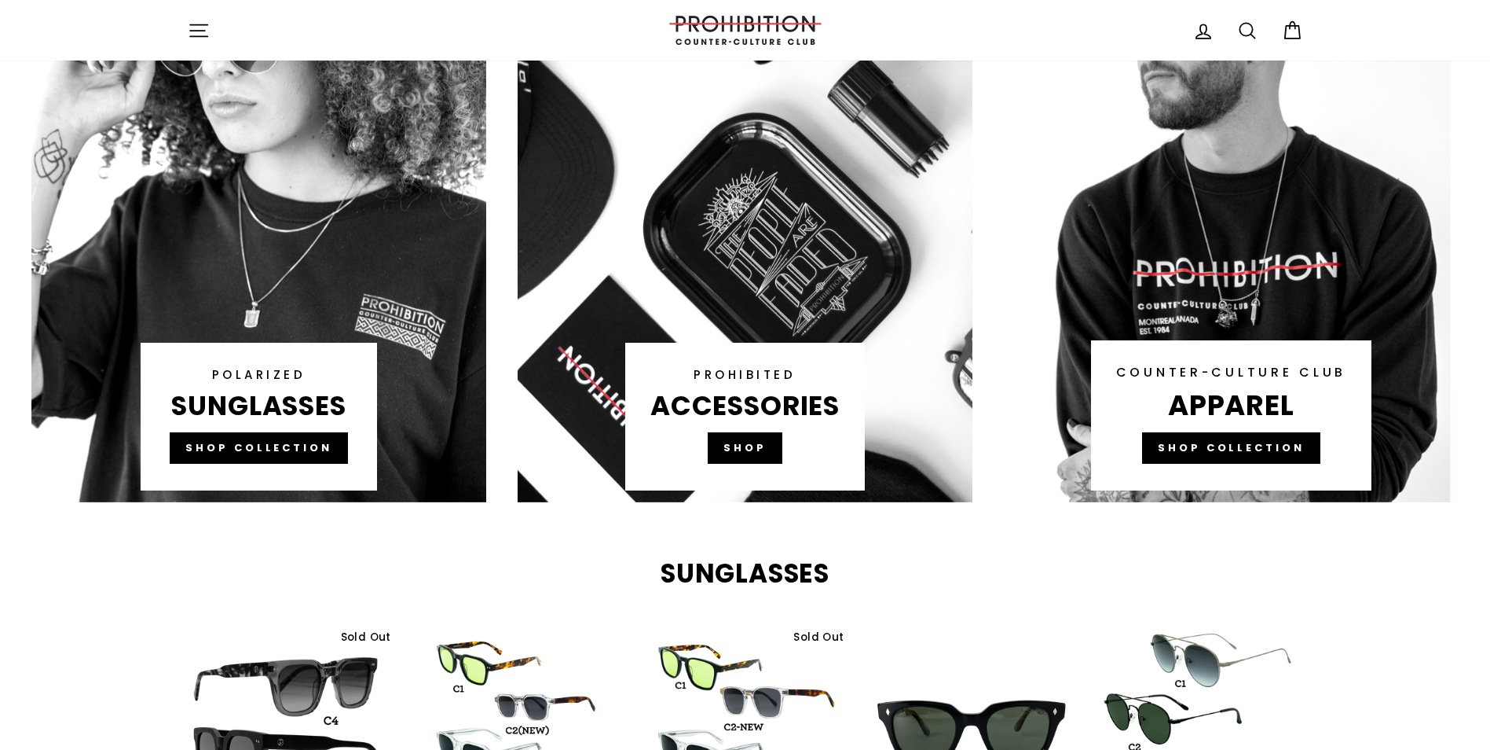
click at [745, 442] on link at bounding box center [745, 203] width 455 height 597
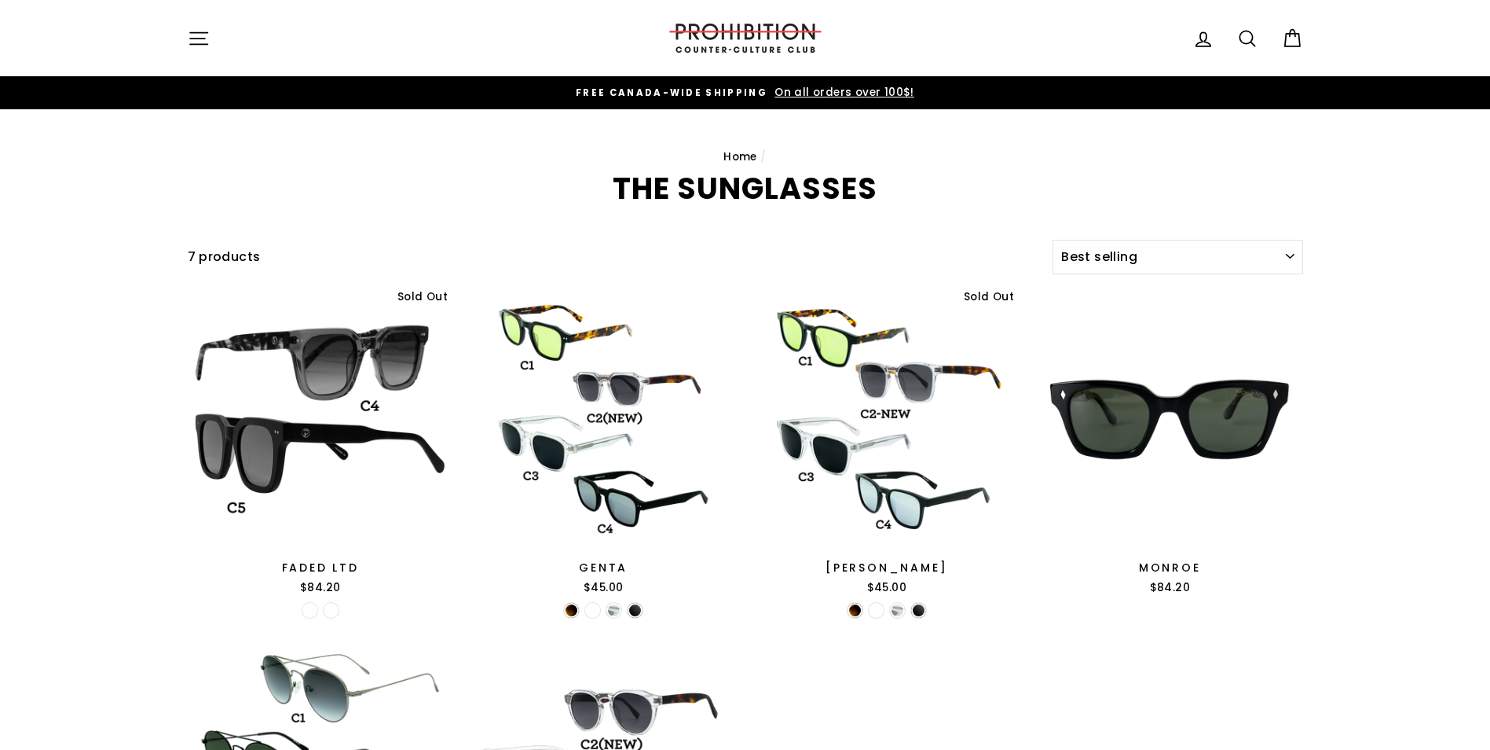
select select "best-selling"
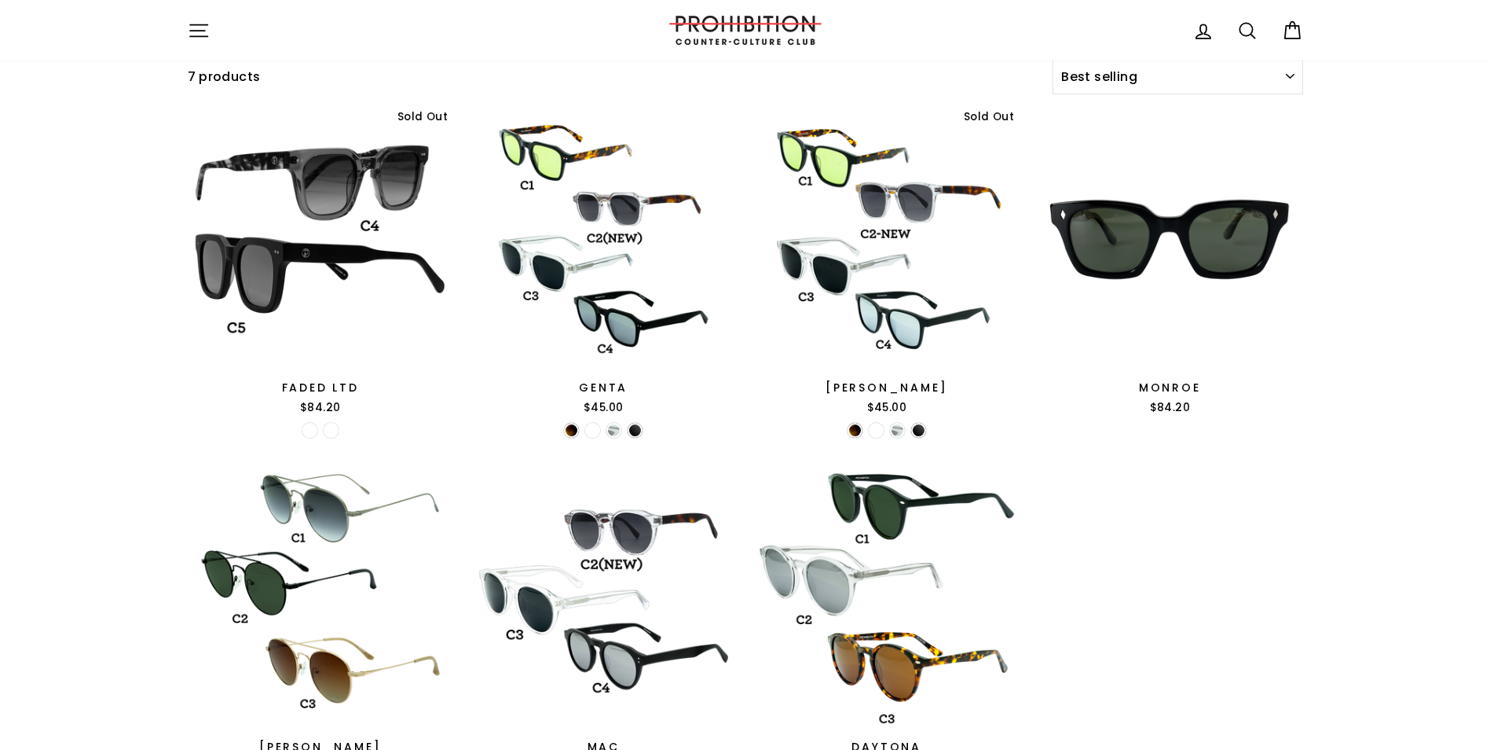
scroll to position [139, 0]
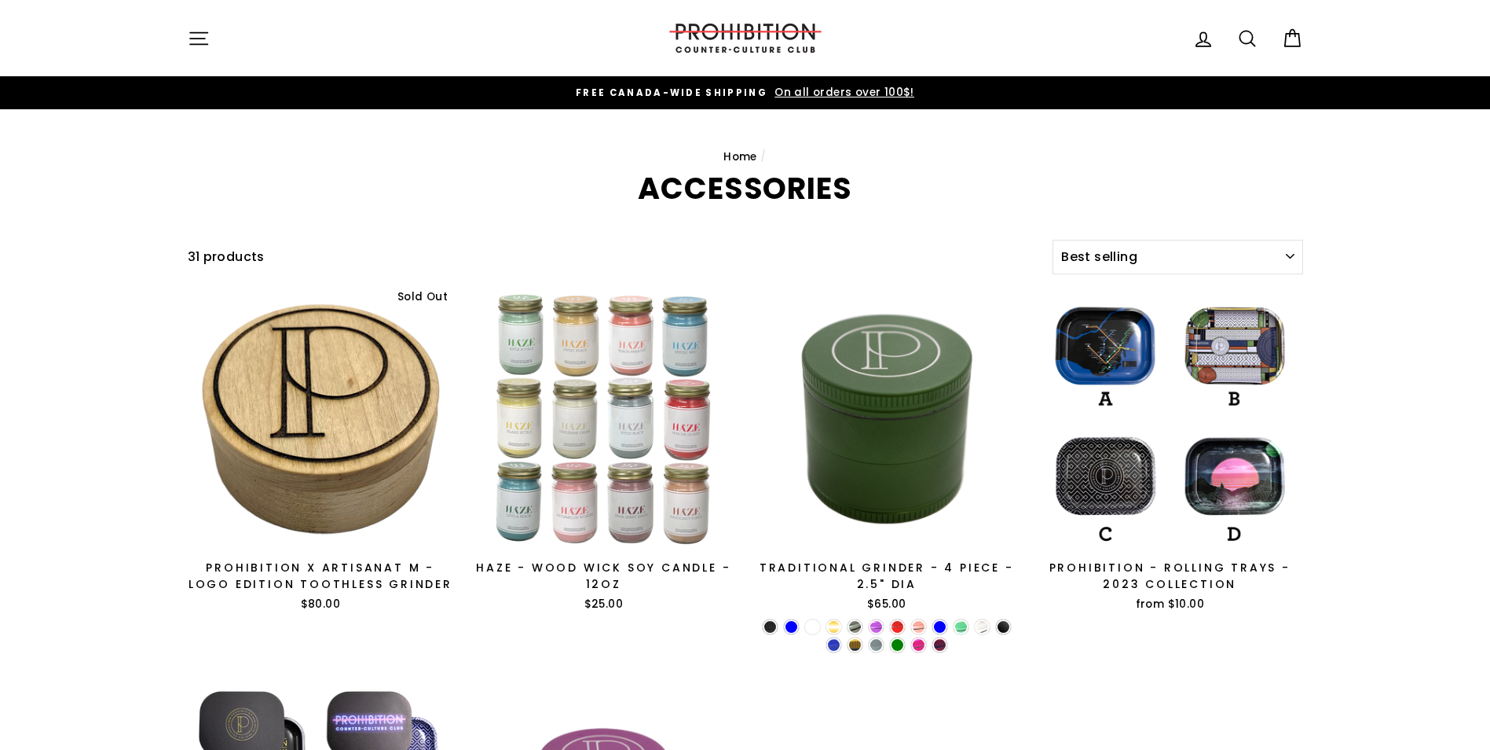
select select "best-selling"
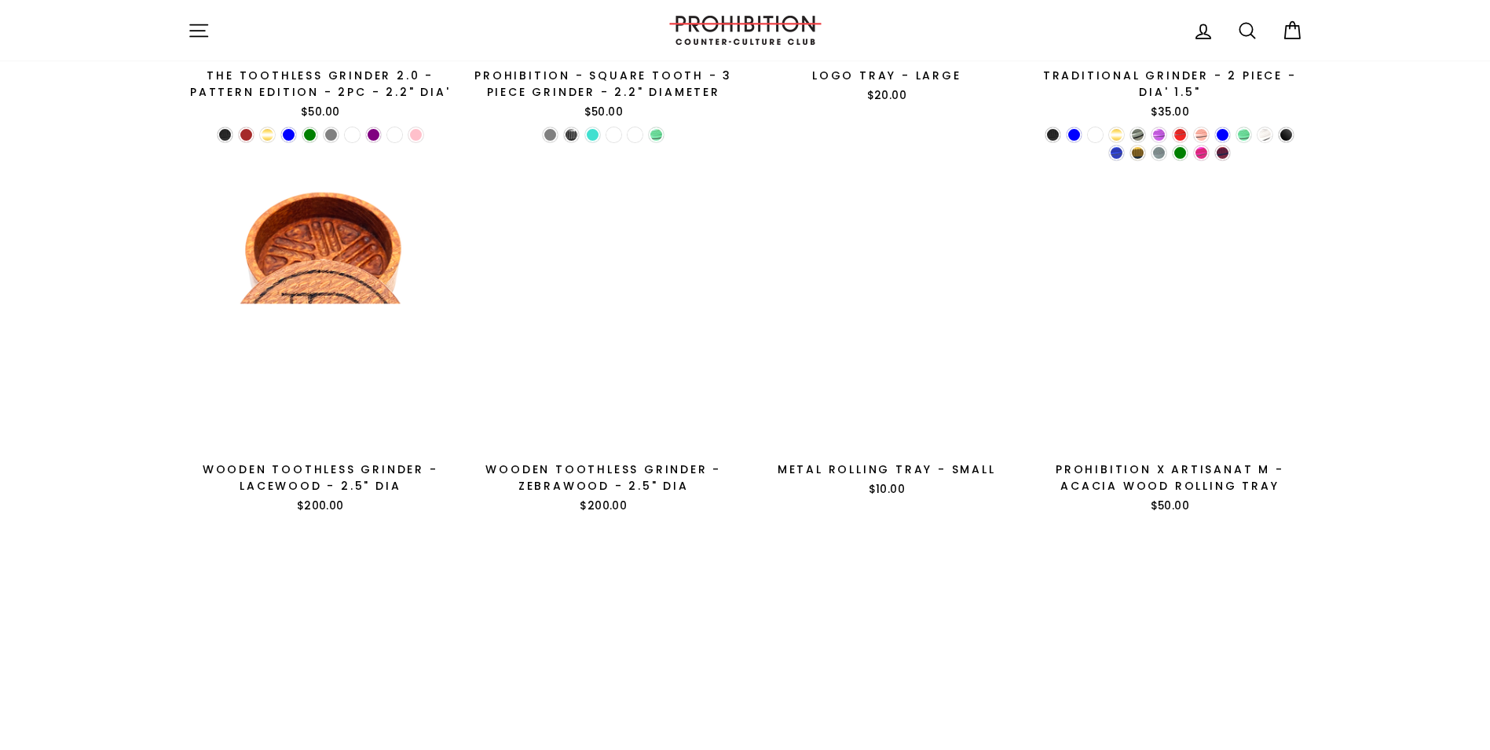
scroll to position [1336, 0]
